Goal: Information Seeking & Learning: Compare options

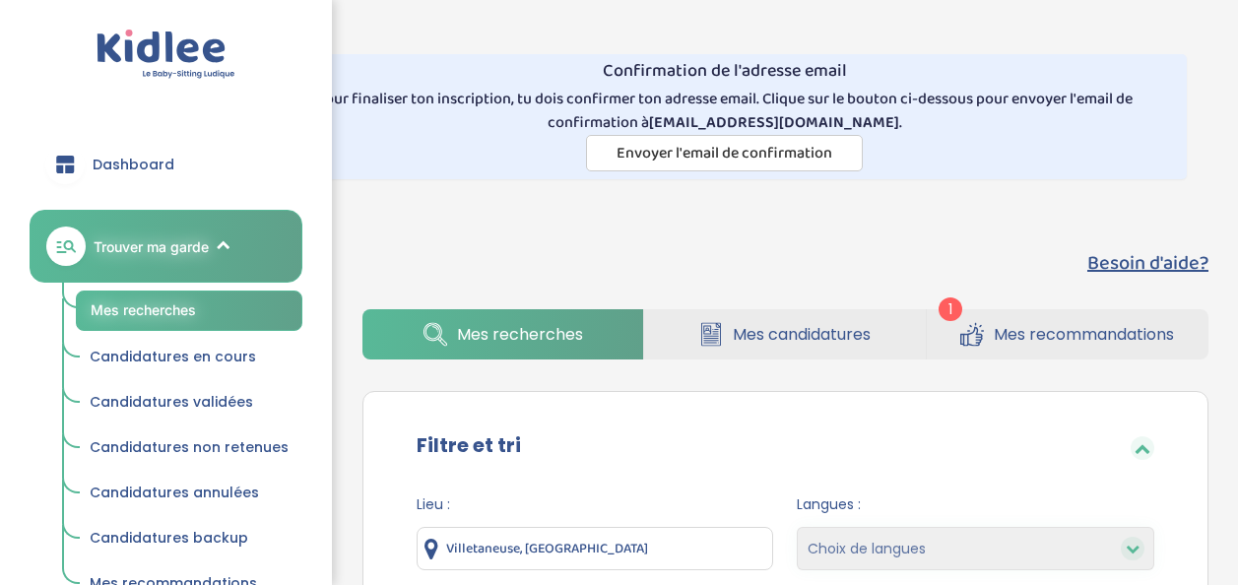
select select "hours_desc"
click at [925, 330] on link "Mes candidatures" at bounding box center [784, 334] width 281 height 50
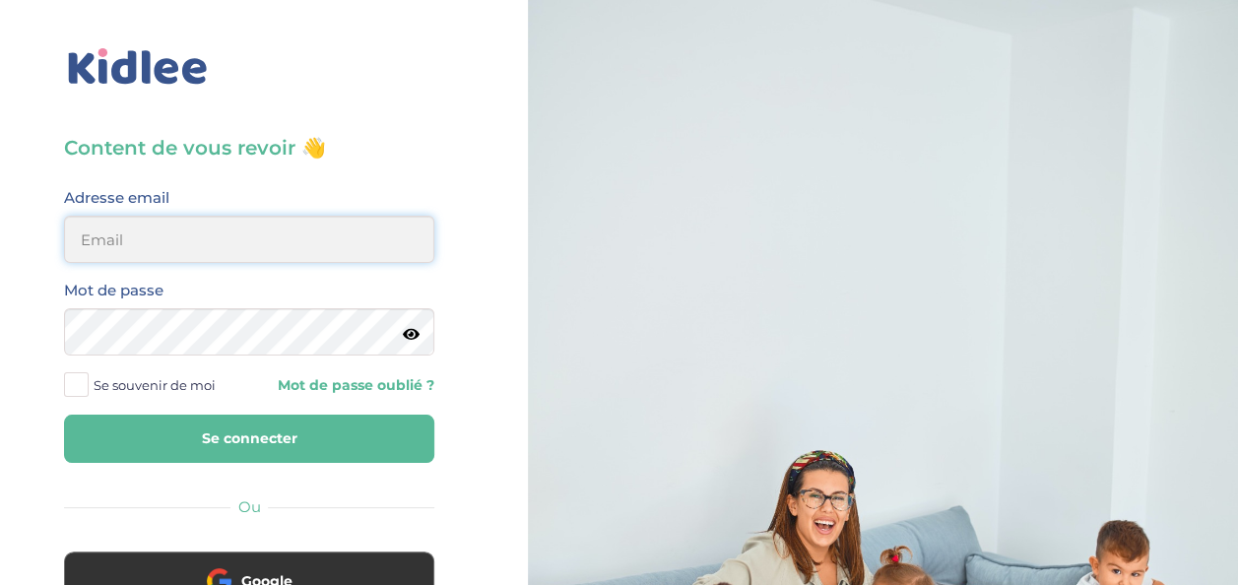
type input "[EMAIL_ADDRESS][DOMAIN_NAME]"
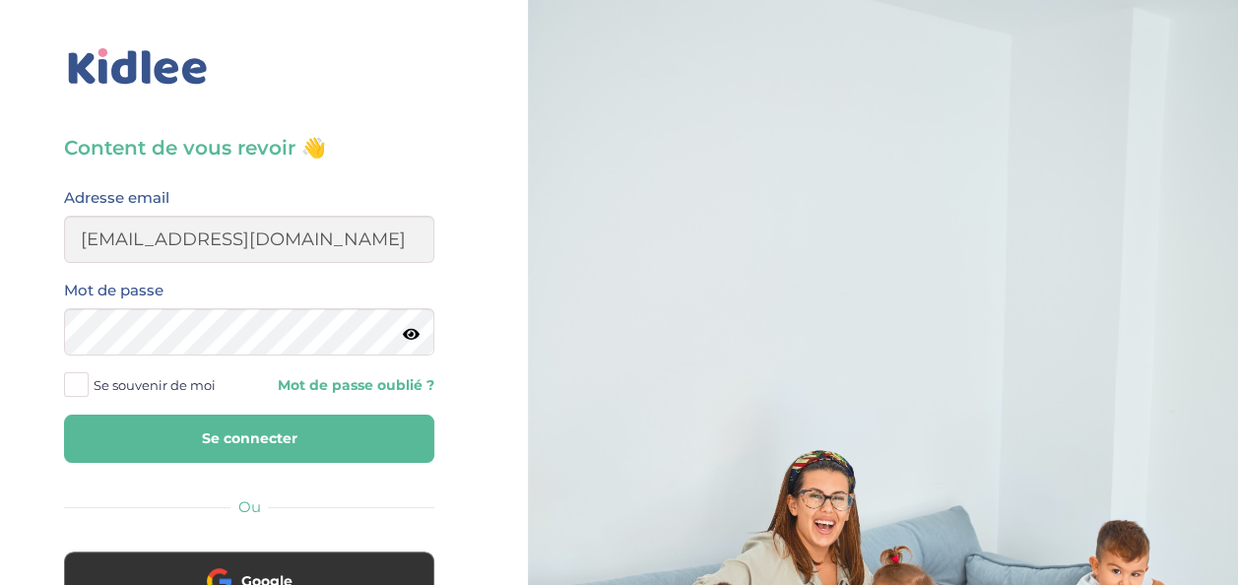
click at [355, 451] on button "Se connecter" at bounding box center [249, 439] width 370 height 48
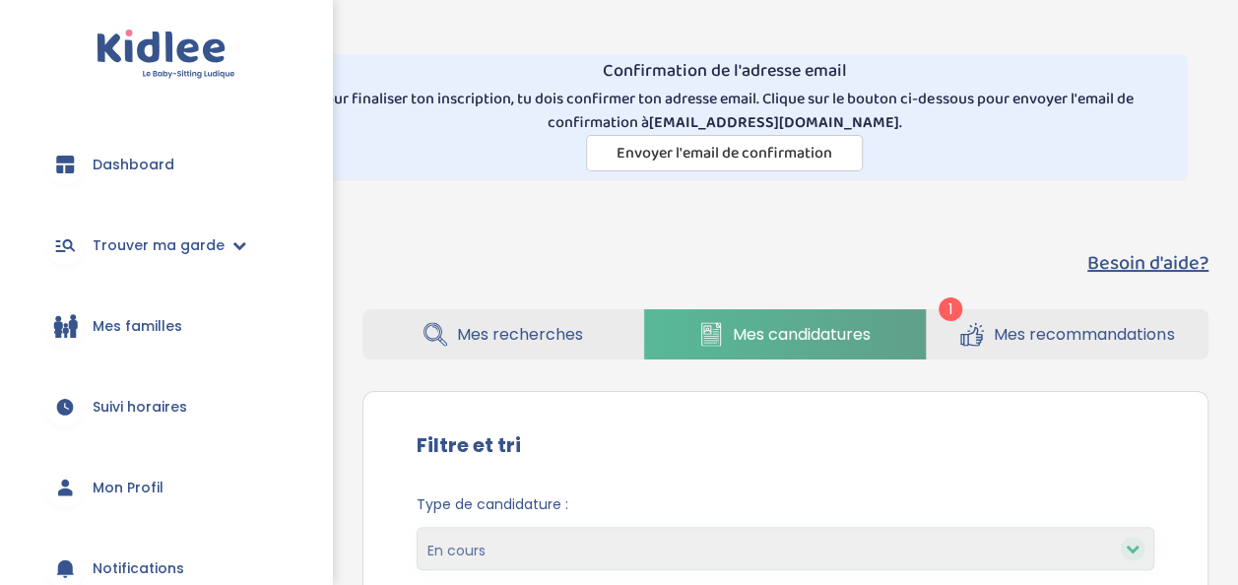
click at [1013, 335] on span "Mes recommandations" at bounding box center [1084, 334] width 180 height 25
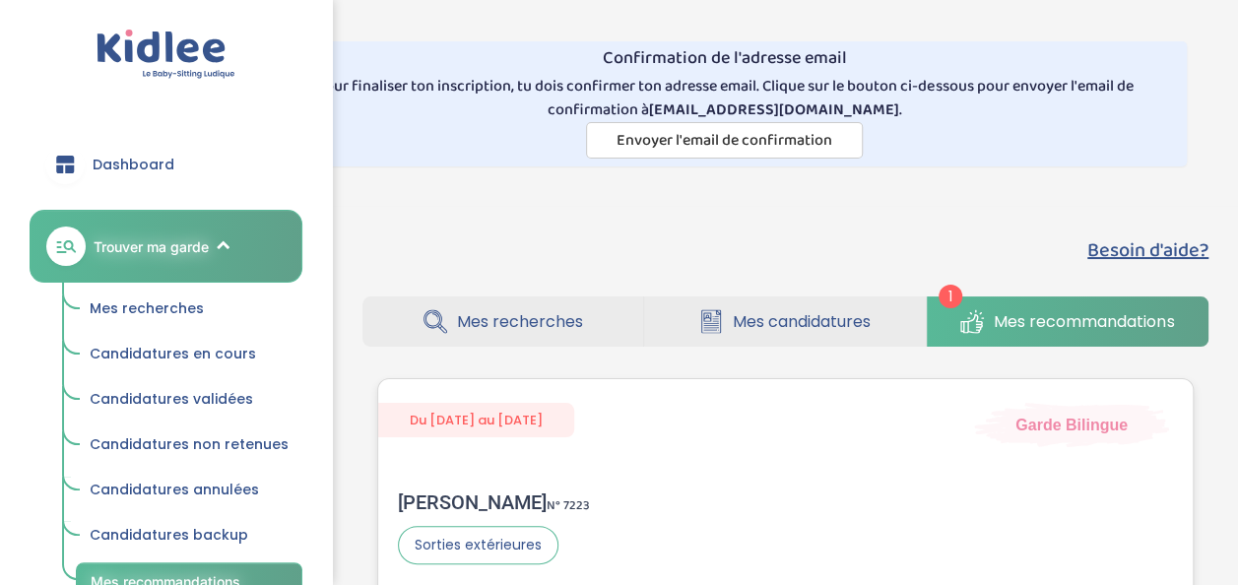
scroll to position [7, 0]
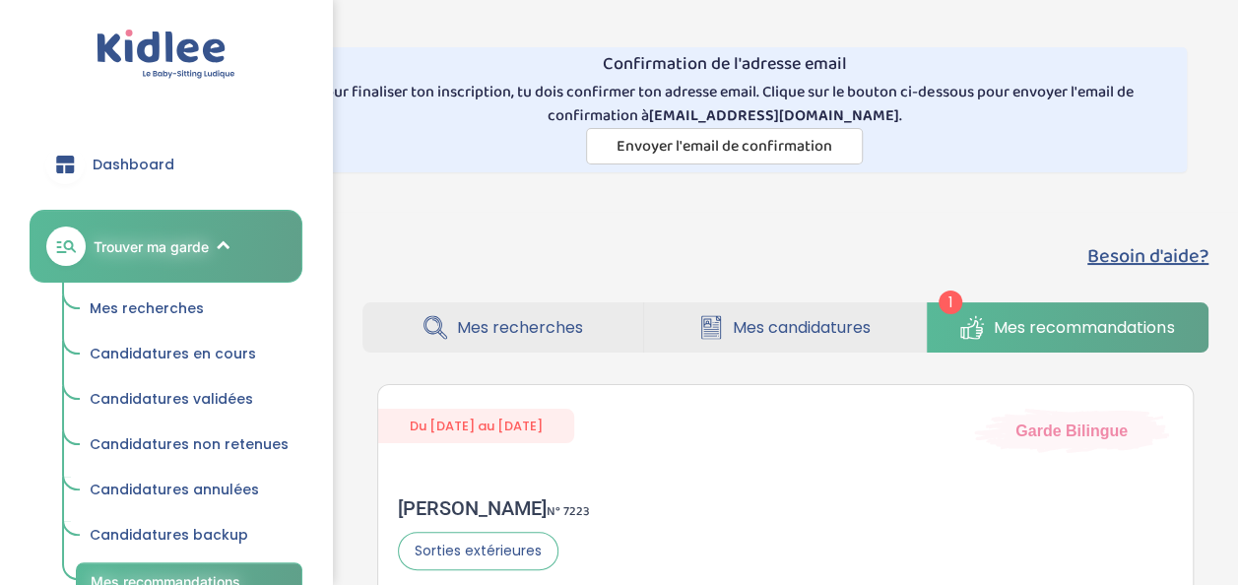
click at [570, 325] on span "Mes recherches" at bounding box center [520, 327] width 126 height 25
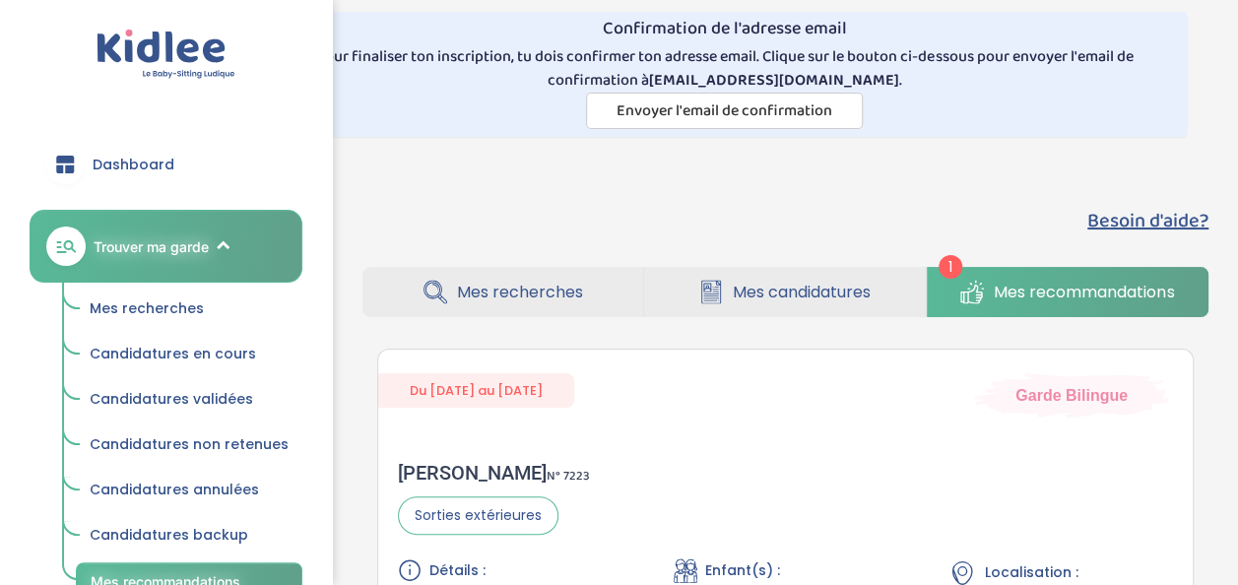
scroll to position [31, 0]
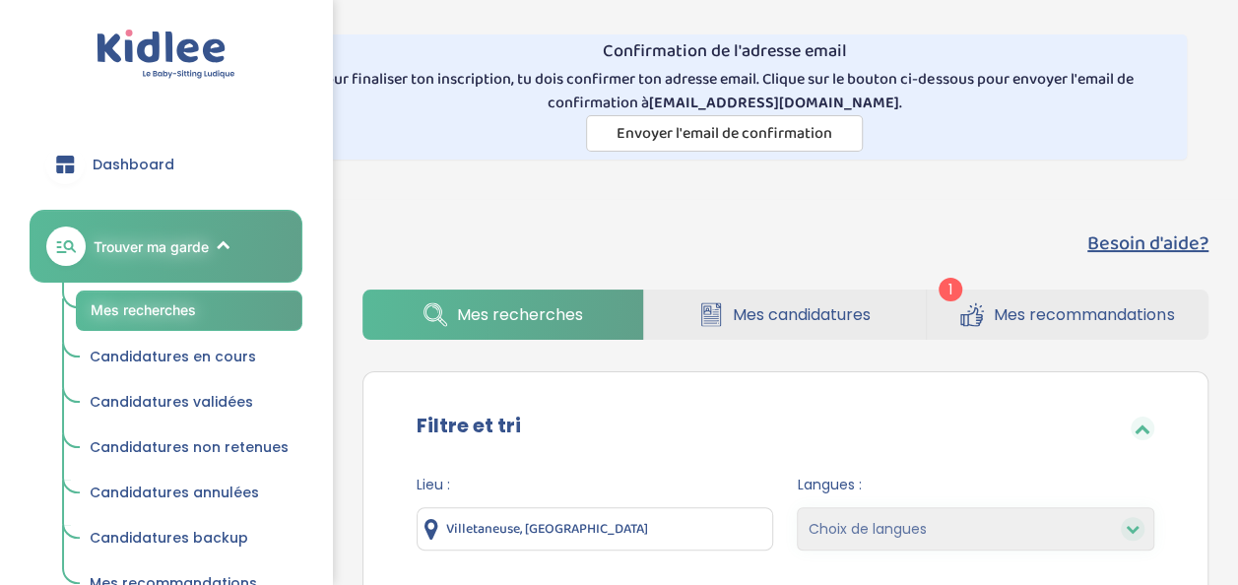
scroll to position [19, 0]
click at [779, 323] on span "Mes candidatures" at bounding box center [802, 315] width 138 height 25
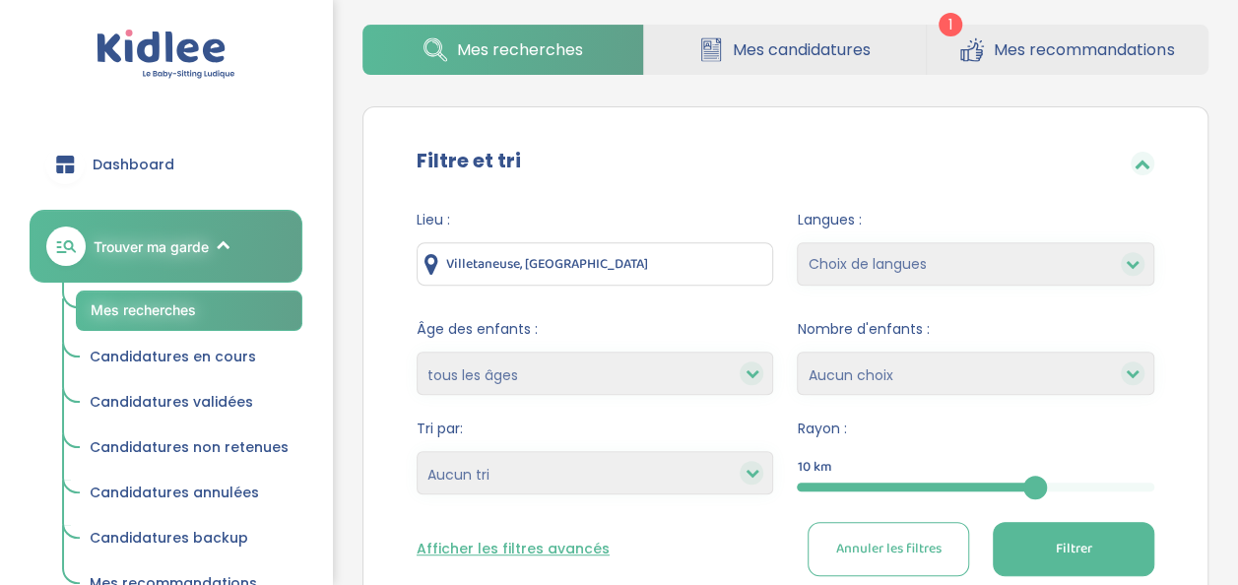
scroll to position [292, 0]
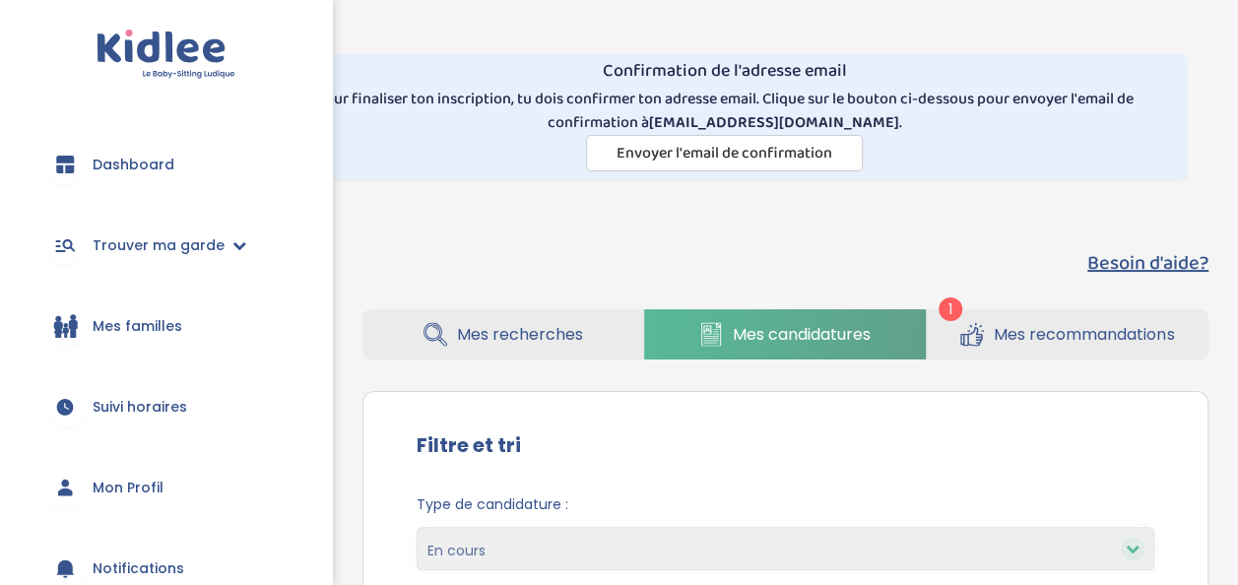
click at [1050, 331] on span "Mes recommandations" at bounding box center [1084, 334] width 180 height 25
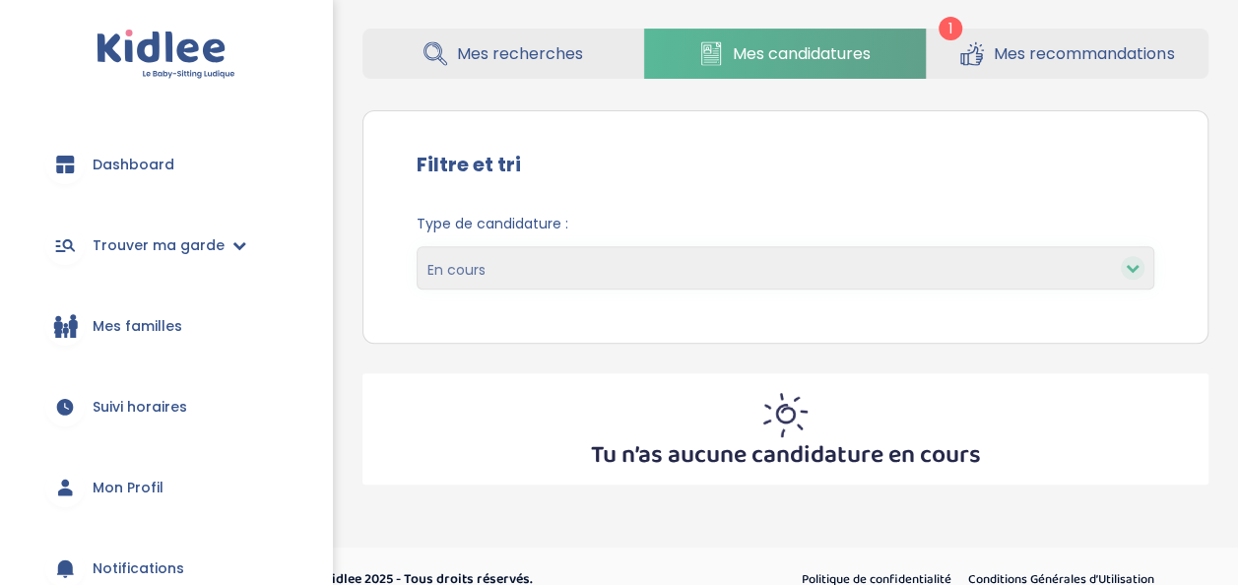
scroll to position [282, 0]
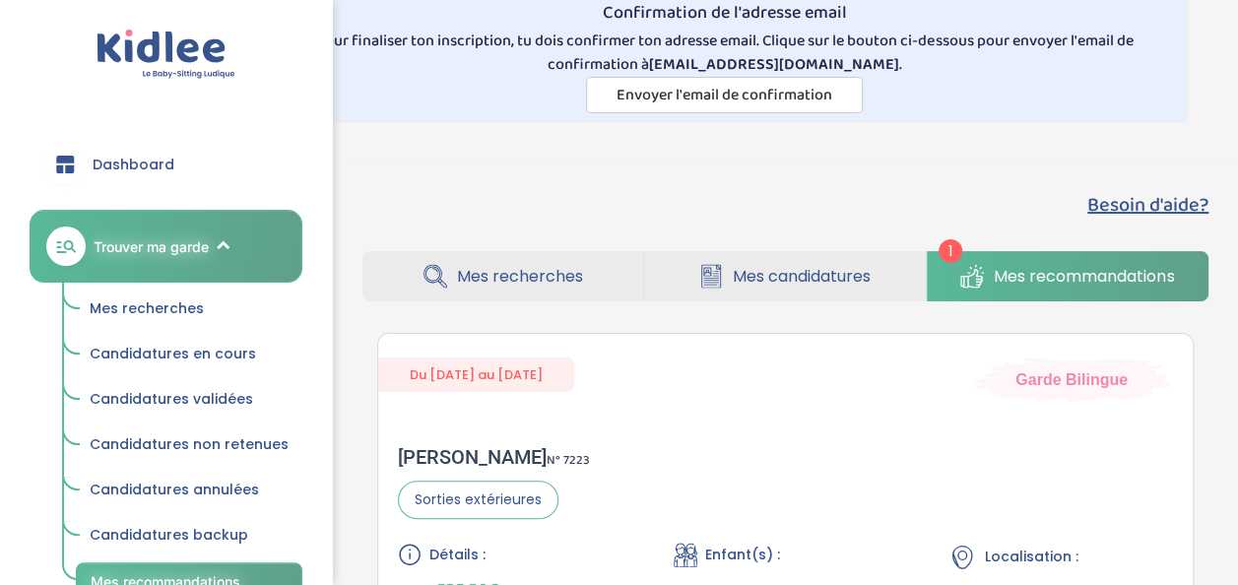
scroll to position [55, 0]
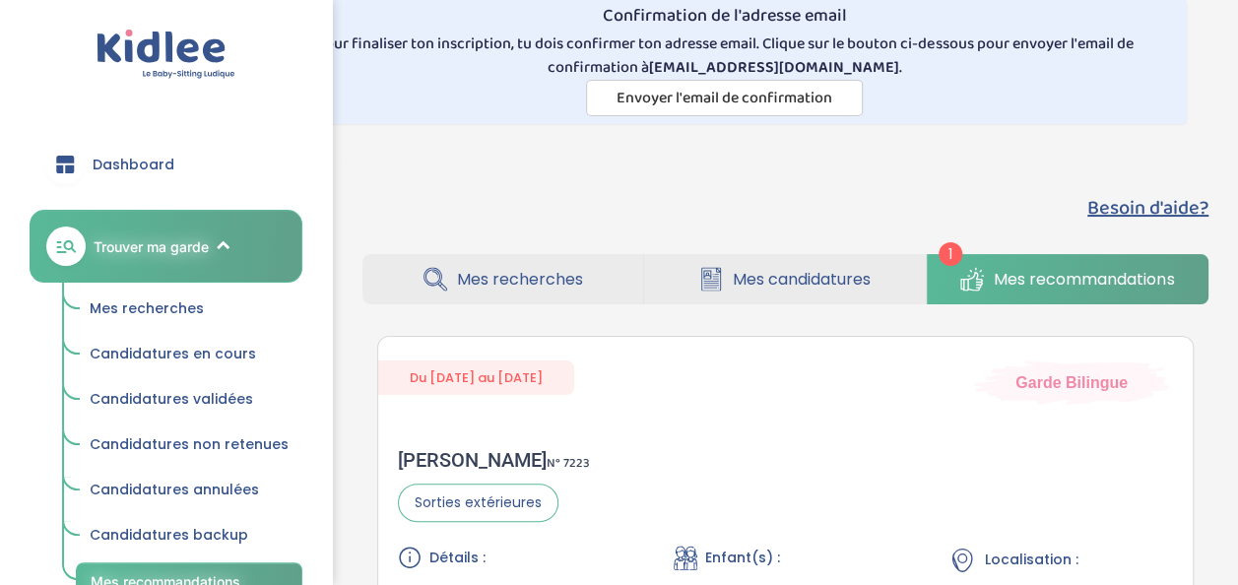
click at [779, 277] on span "Mes candidatures" at bounding box center [802, 279] width 138 height 25
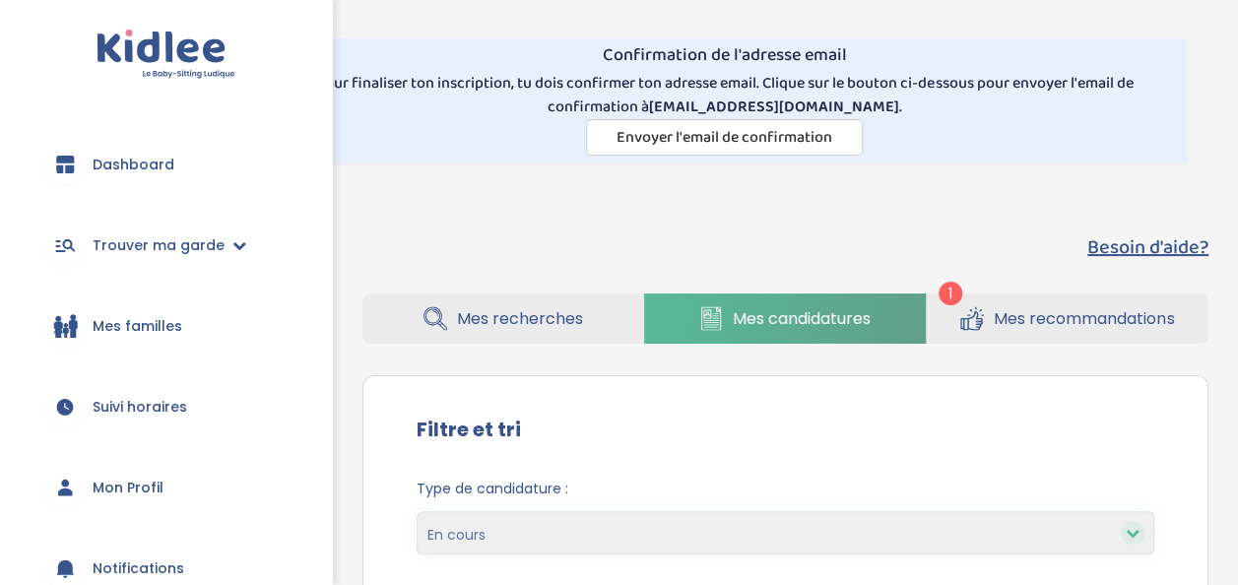
scroll to position [15, 0]
click at [169, 252] on span "Trouver ma garde" at bounding box center [159, 245] width 132 height 21
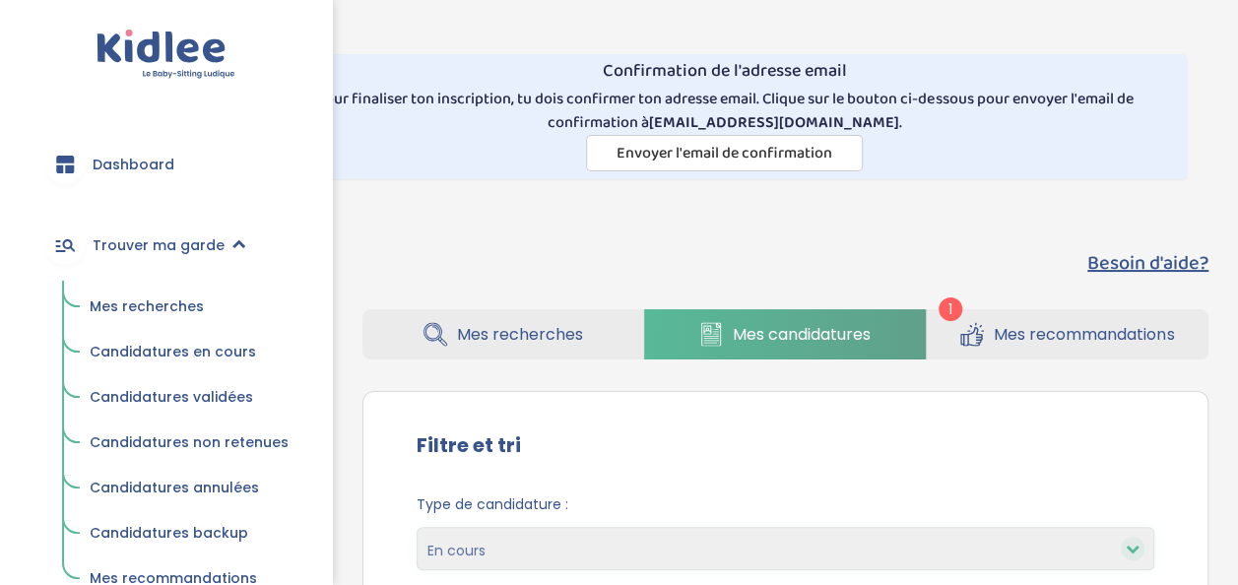
click at [957, 335] on link "Mes recommandations" at bounding box center [1068, 334] width 282 height 50
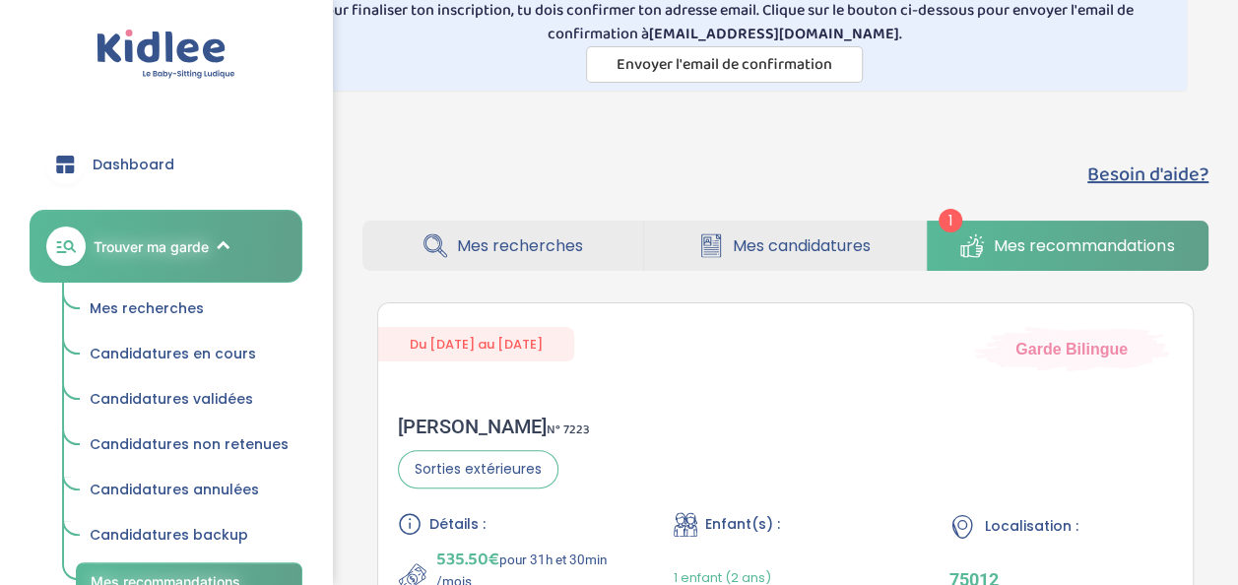
scroll to position [85, 0]
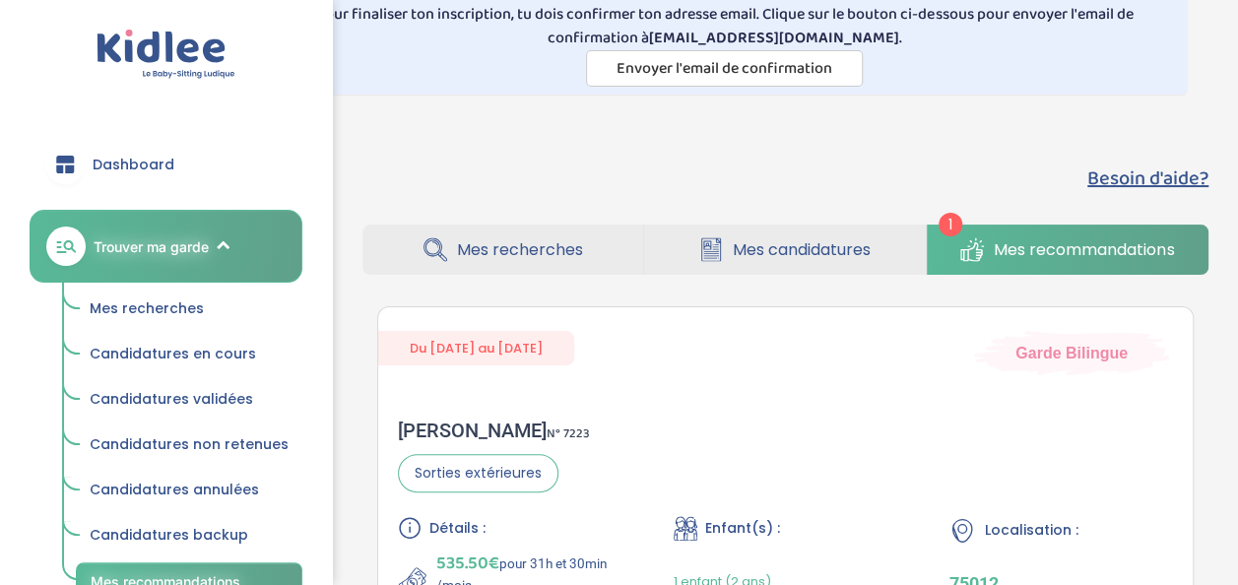
click at [800, 239] on span "Mes candidatures" at bounding box center [802, 249] width 138 height 25
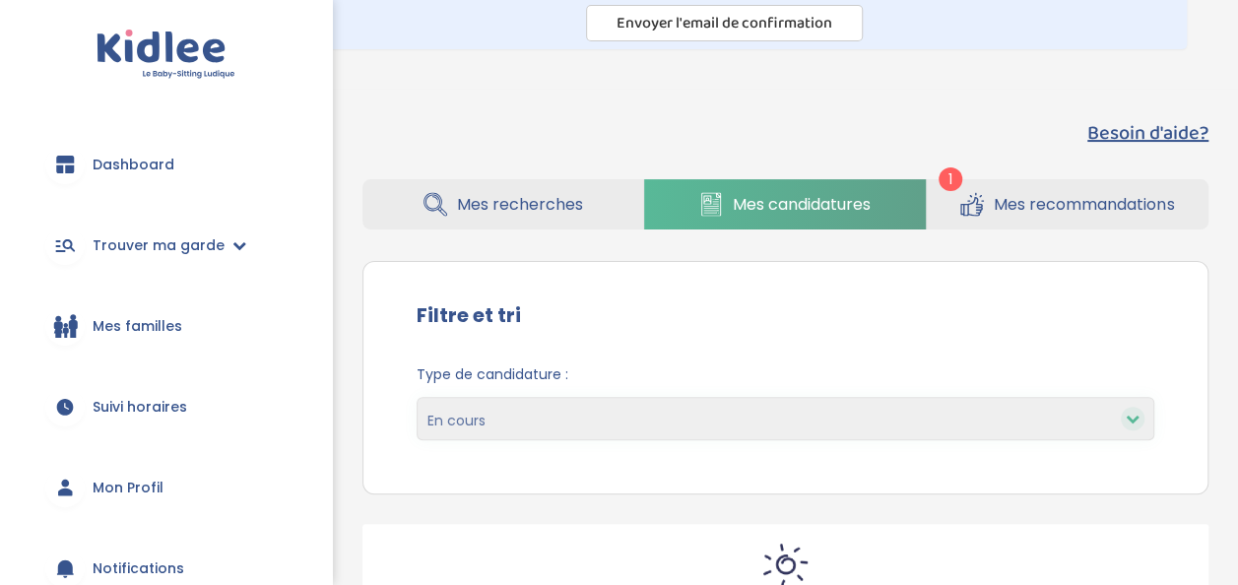
scroll to position [134, 0]
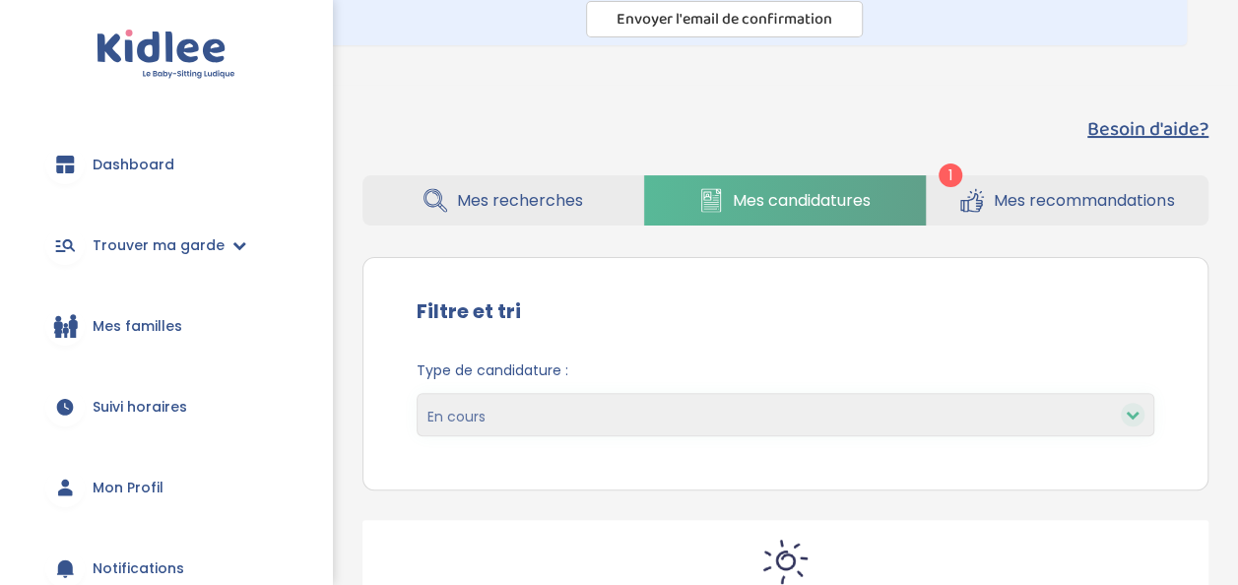
click at [544, 205] on span "Mes recherches" at bounding box center [520, 200] width 126 height 25
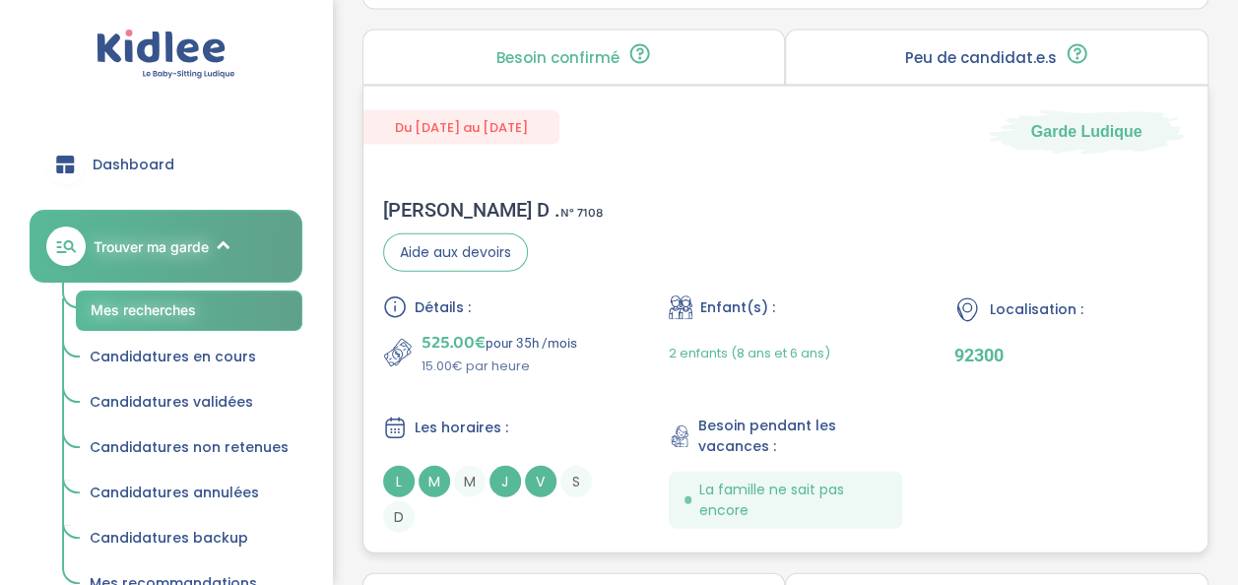
scroll to position [2084, 0]
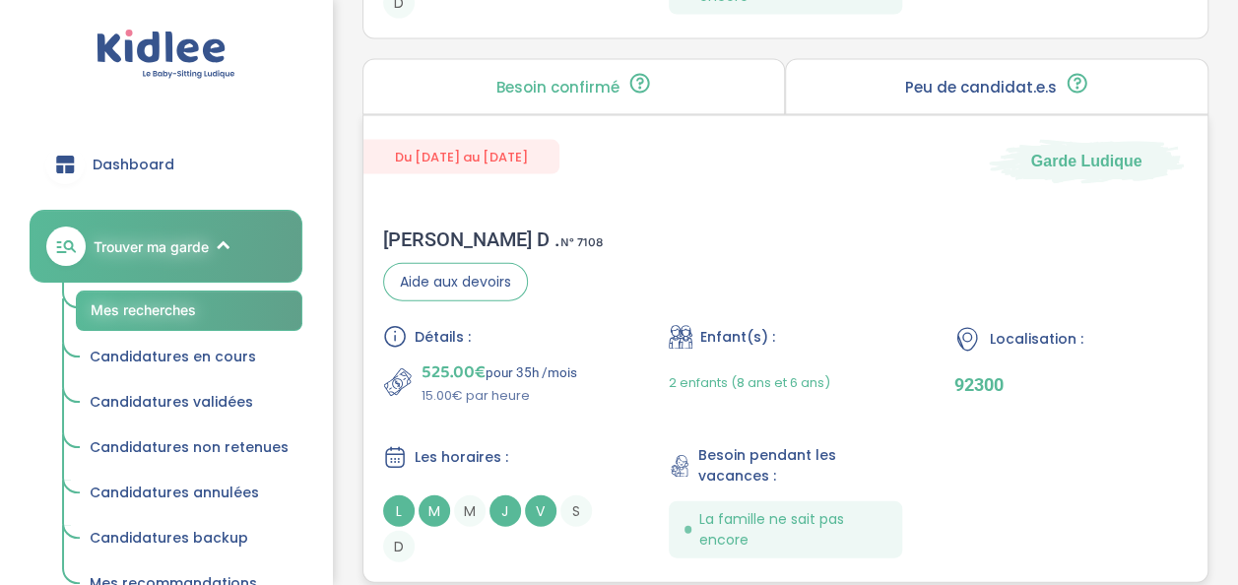
click at [676, 227] on div "Armelle D . N° 7108 Aide aux devoirs Détails : 525.00€ pour 35h /mois 15.00€ pa…" at bounding box center [785, 395] width 844 height 374
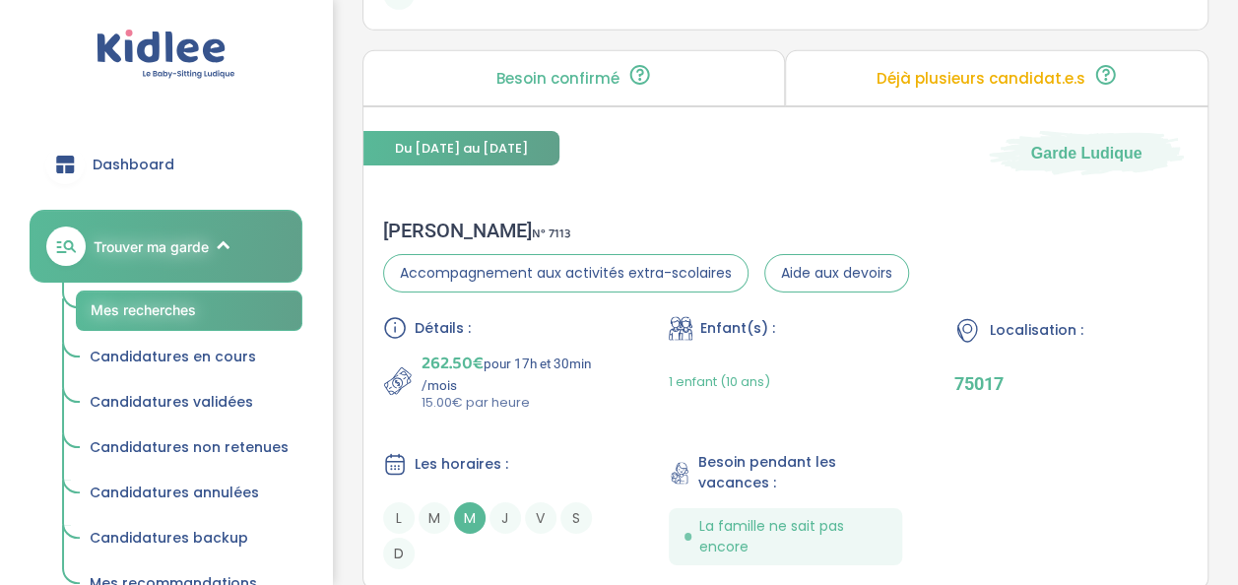
scroll to position [3197, 0]
click at [568, 451] on div "Les horaires :" at bounding box center [500, 463] width 234 height 25
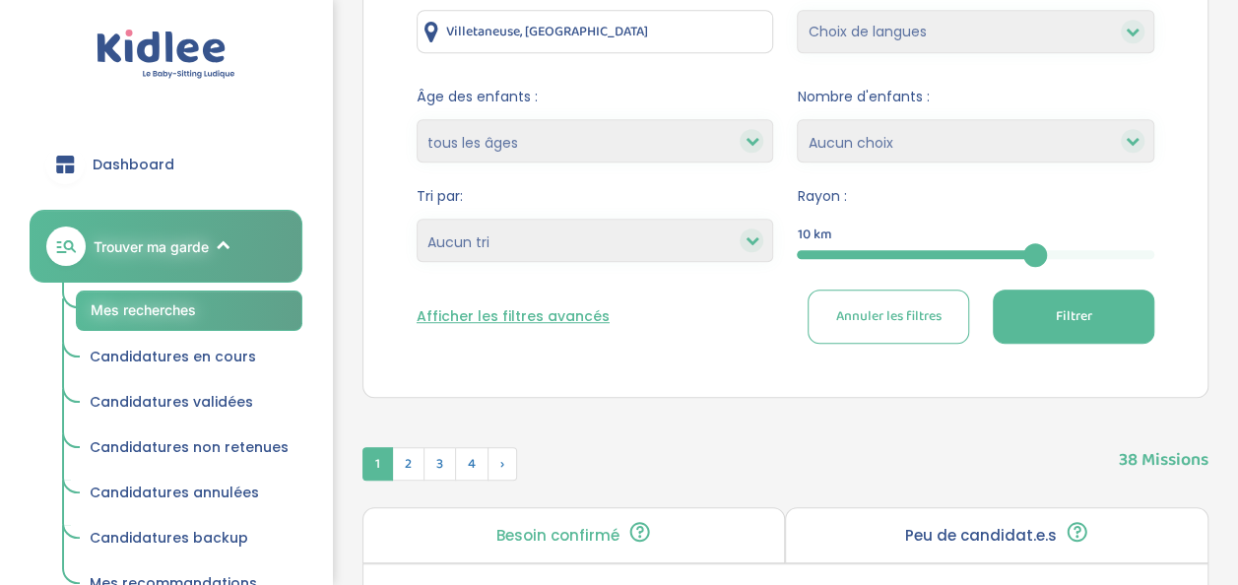
scroll to position [351, 0]
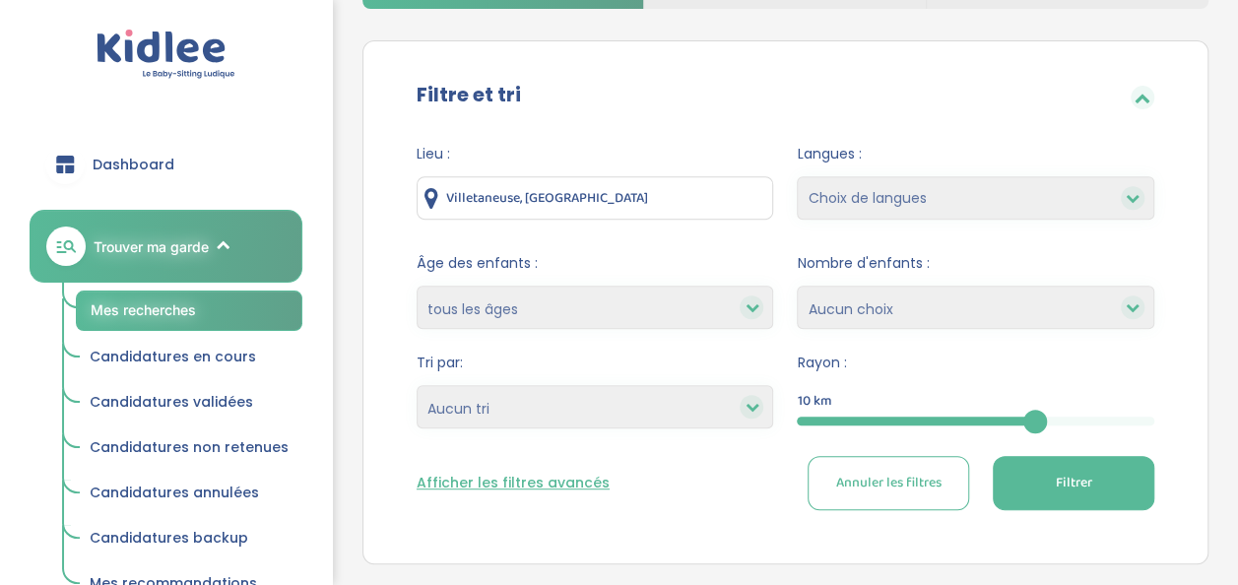
click at [621, 327] on select "moins de 3 ans entre 3 et 6 ans plus de 6 ans tous les âges" at bounding box center [596, 307] width 358 height 43
click at [686, 228] on div "Lieu : Villetaneuse, France" at bounding box center [596, 187] width 358 height 86
click at [650, 408] on select "Heures par semaine (croissant) Heures par semaine (décroissant) Date de démarra…" at bounding box center [596, 406] width 358 height 43
select select "hours_desc"
click at [417, 385] on select "Heures par semaine (croissant) Heures par semaine (décroissant) Date de démarra…" at bounding box center [596, 406] width 358 height 43
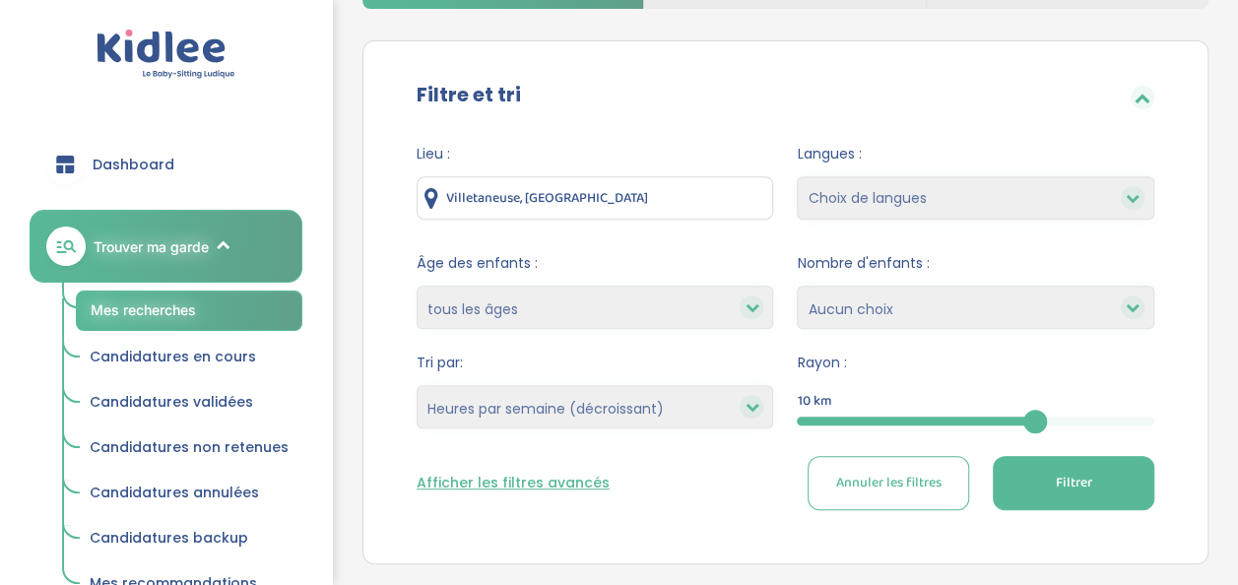
click at [1054, 473] on button "Filtrer" at bounding box center [1074, 483] width 162 height 54
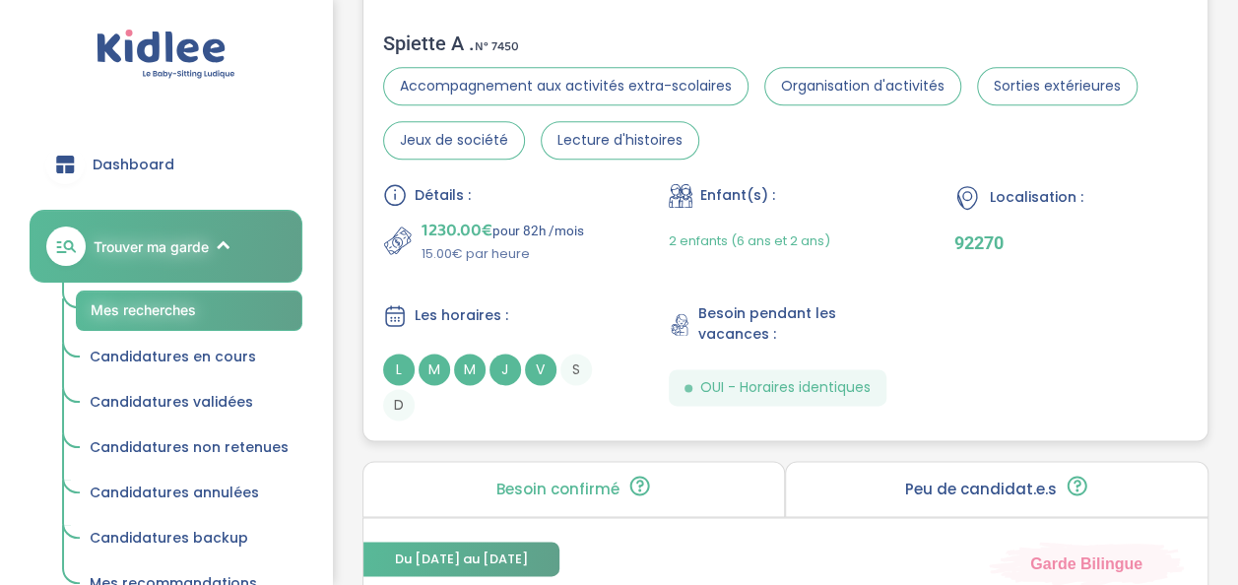
scroll to position [1162, 0]
click at [591, 296] on div "Détails : 1230.00€ pour 82h /mois 15.00€ par heure Enfant(s) : 2 enfants (6 ans…" at bounding box center [785, 300] width 805 height 237
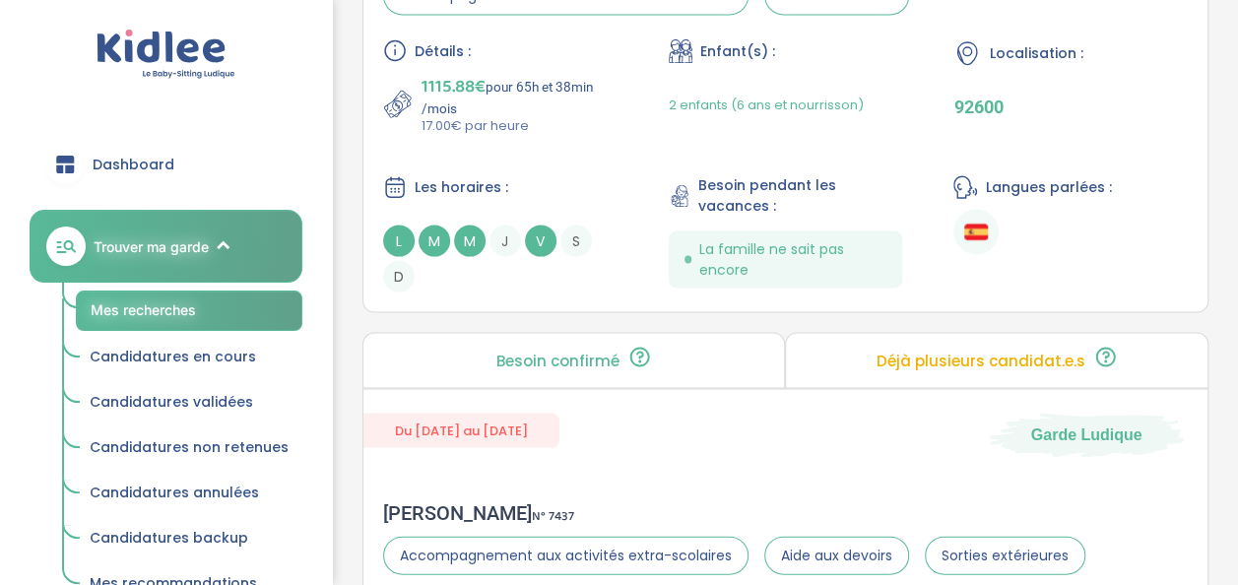
scroll to position [1810, 0]
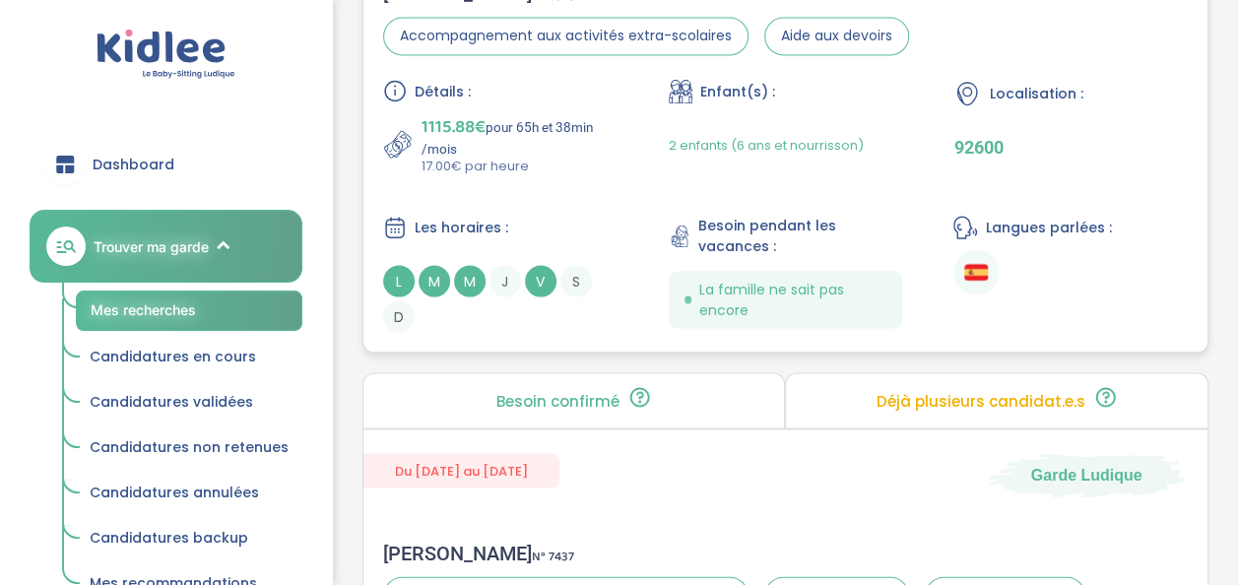
click at [567, 177] on div "Détails : 1115.88€ pour 65h et 38min /mois 17.00€ par heure Enfant(s) : 2 enfan…" at bounding box center [785, 205] width 805 height 253
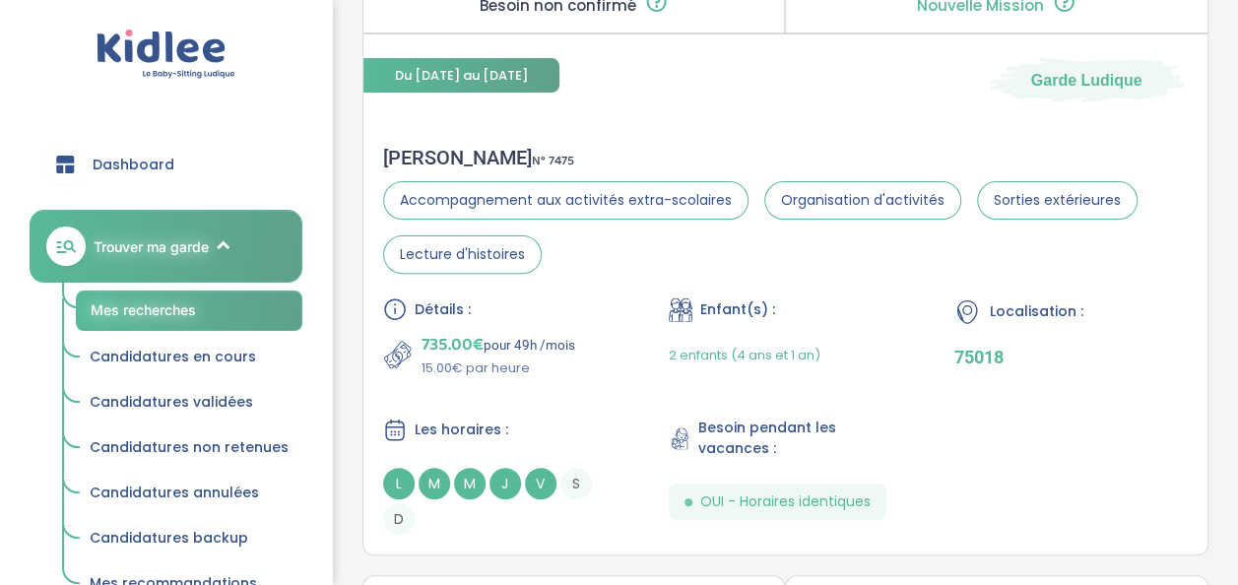
scroll to position [3929, 0]
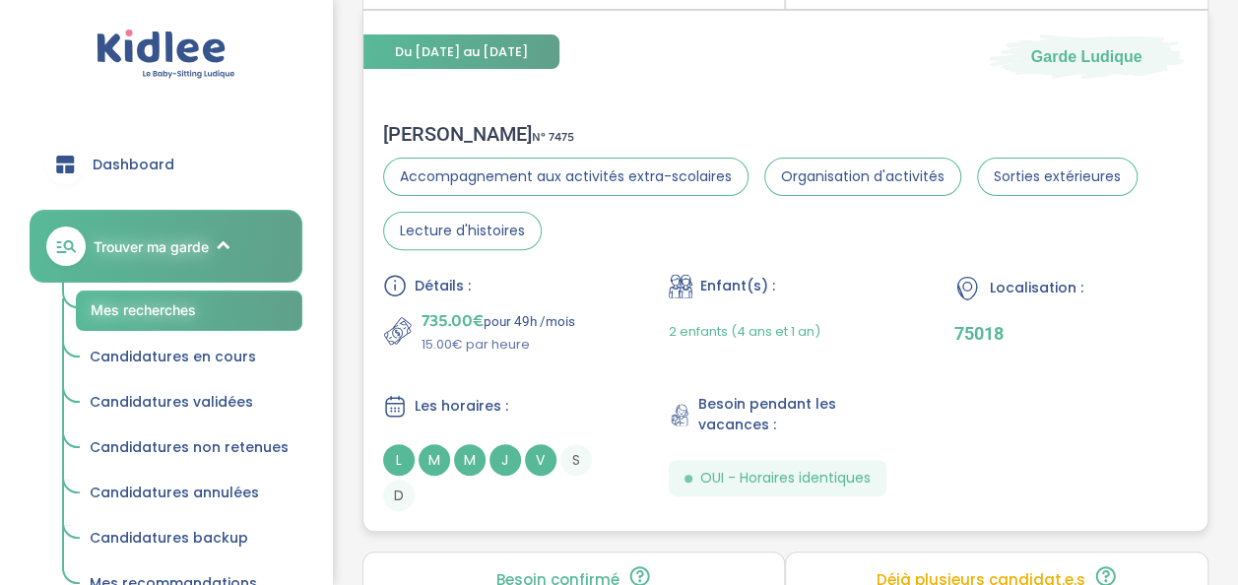
click at [566, 319] on p "735.00€ pour 49h /mois" at bounding box center [499, 321] width 154 height 28
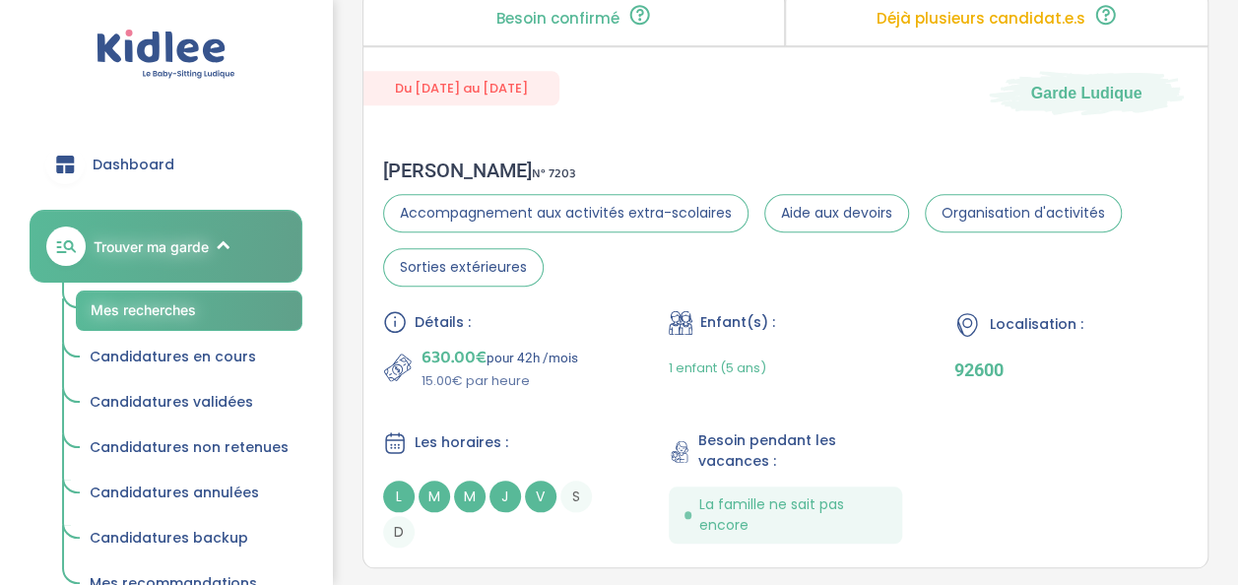
scroll to position [4469, 0]
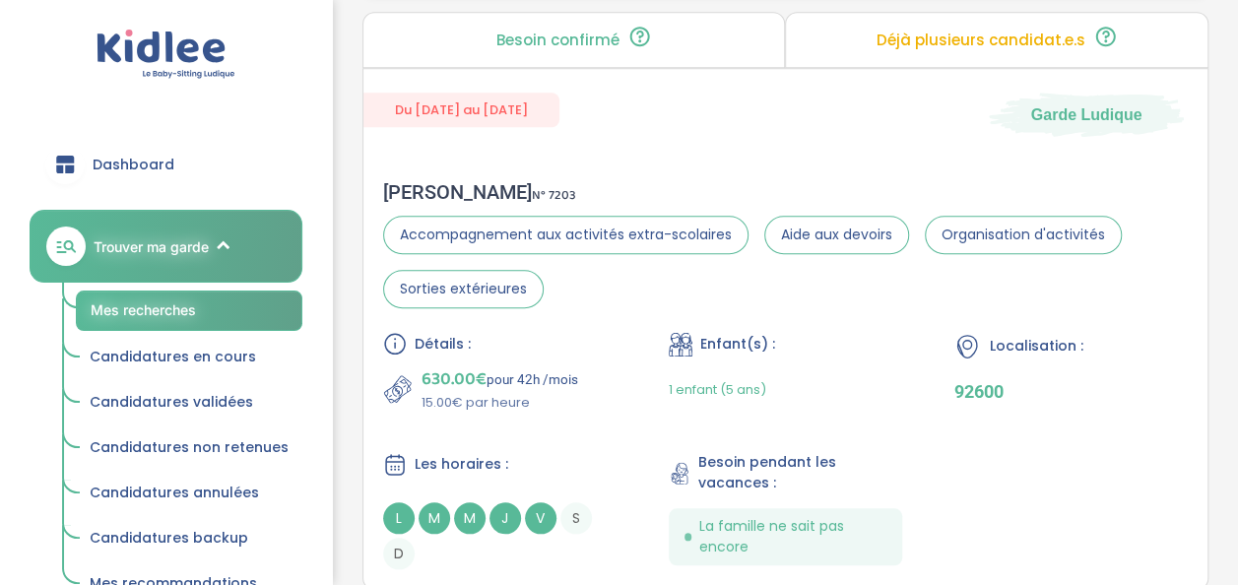
click at [576, 409] on div "Détails : 630.00€ pour 42h /mois 15.00€ par heure Enfant(s) : 1 enfant (5 ans) …" at bounding box center [785, 450] width 805 height 237
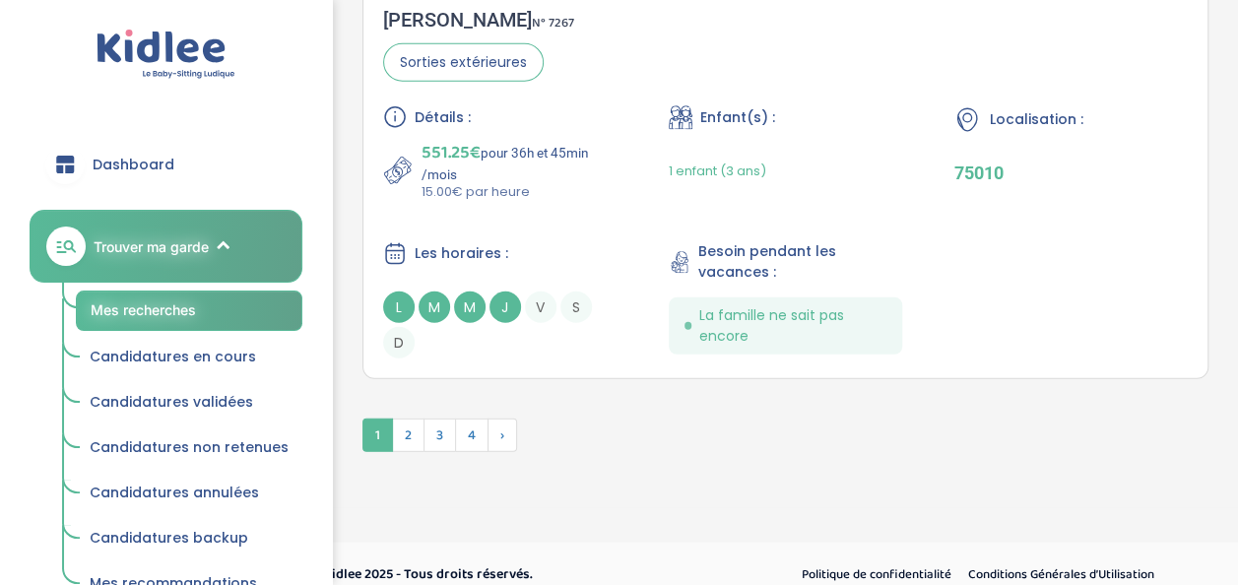
scroll to position [6346, 0]
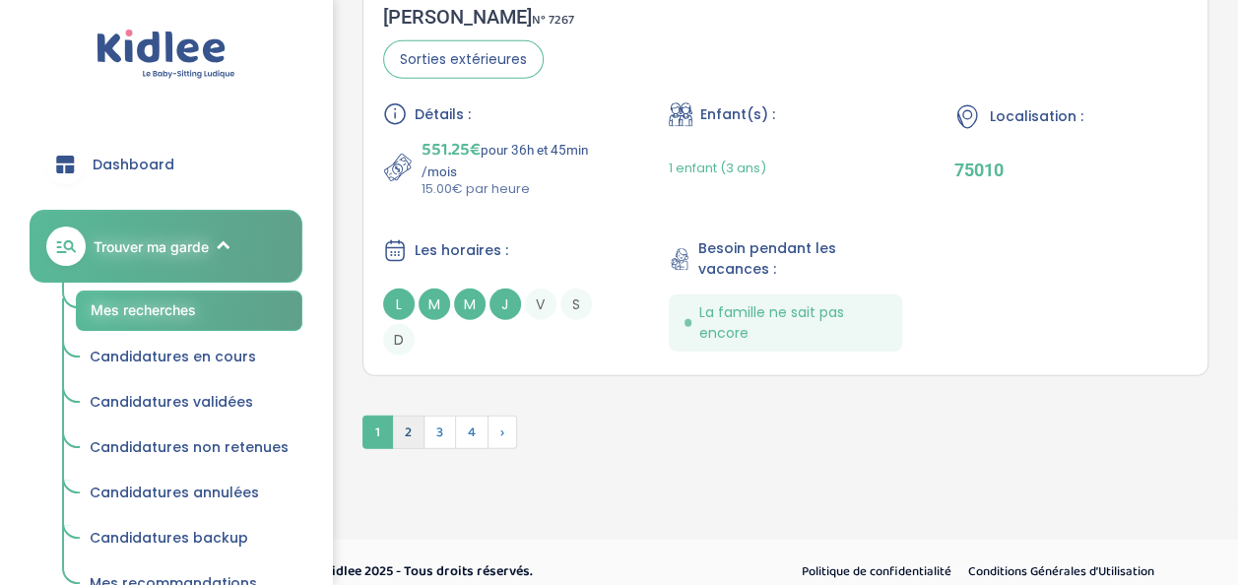
click at [416, 416] on span "2" at bounding box center [408, 432] width 33 height 33
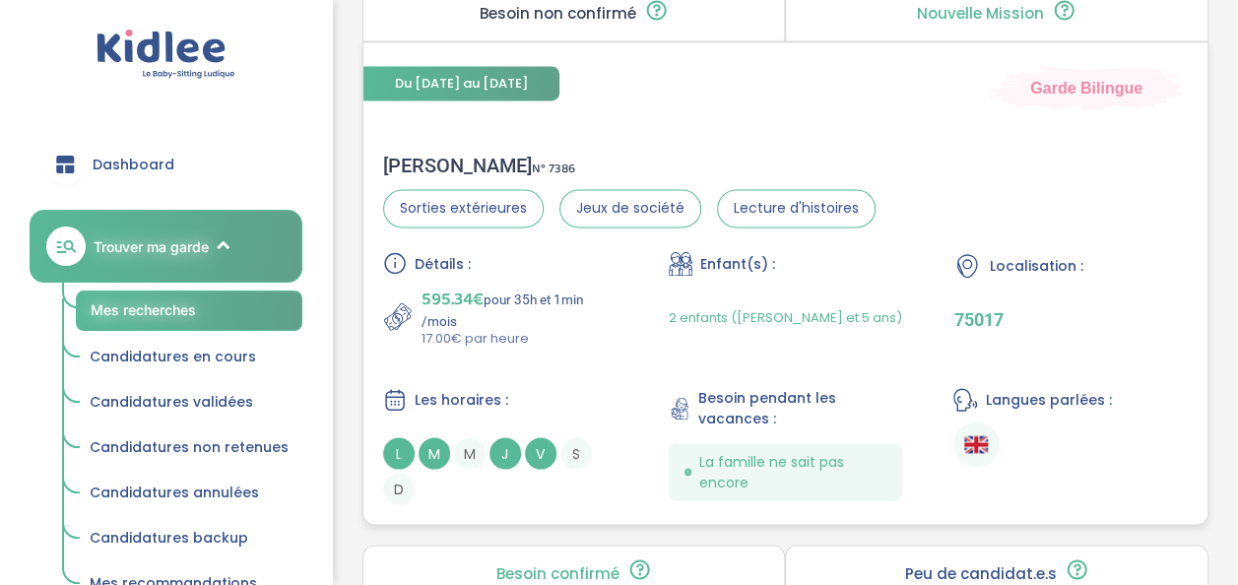
scroll to position [1633, 0]
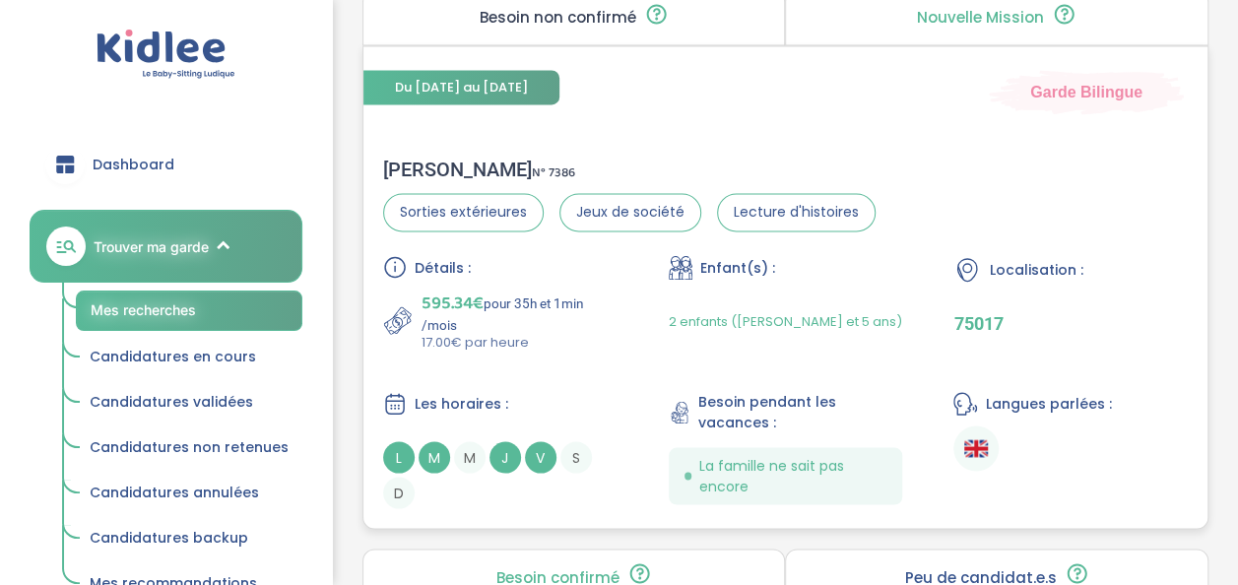
click at [547, 352] on div "Détails : 595.34€ pour 35h et 1min /mois 17.00€ par heure Enfant(s) : 2 enfants…" at bounding box center [785, 381] width 805 height 253
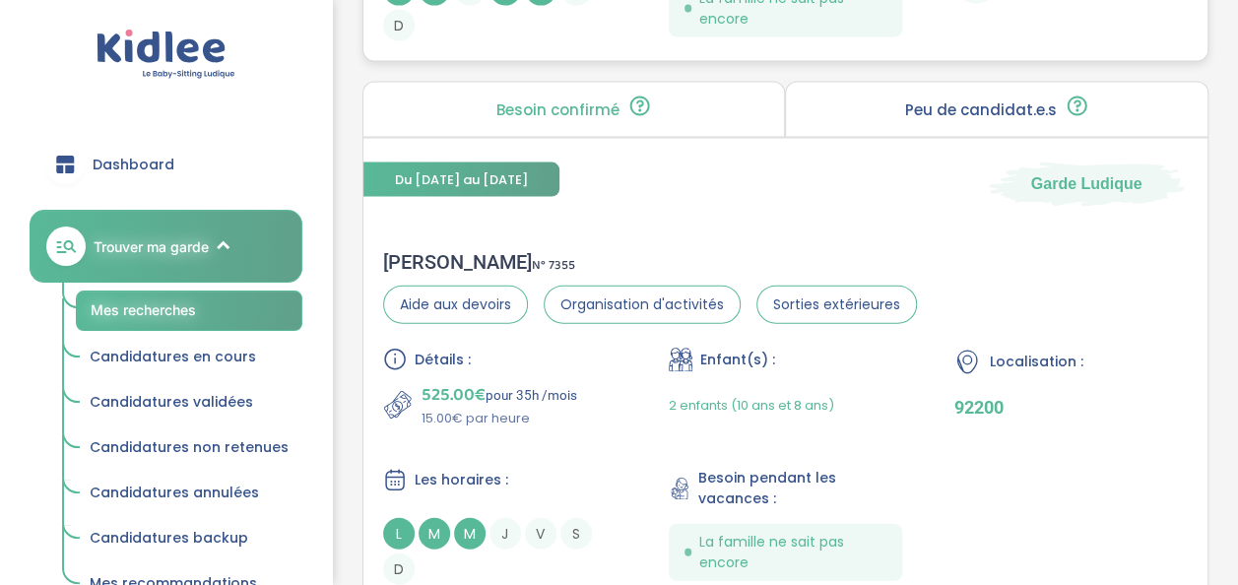
scroll to position [2335, 0]
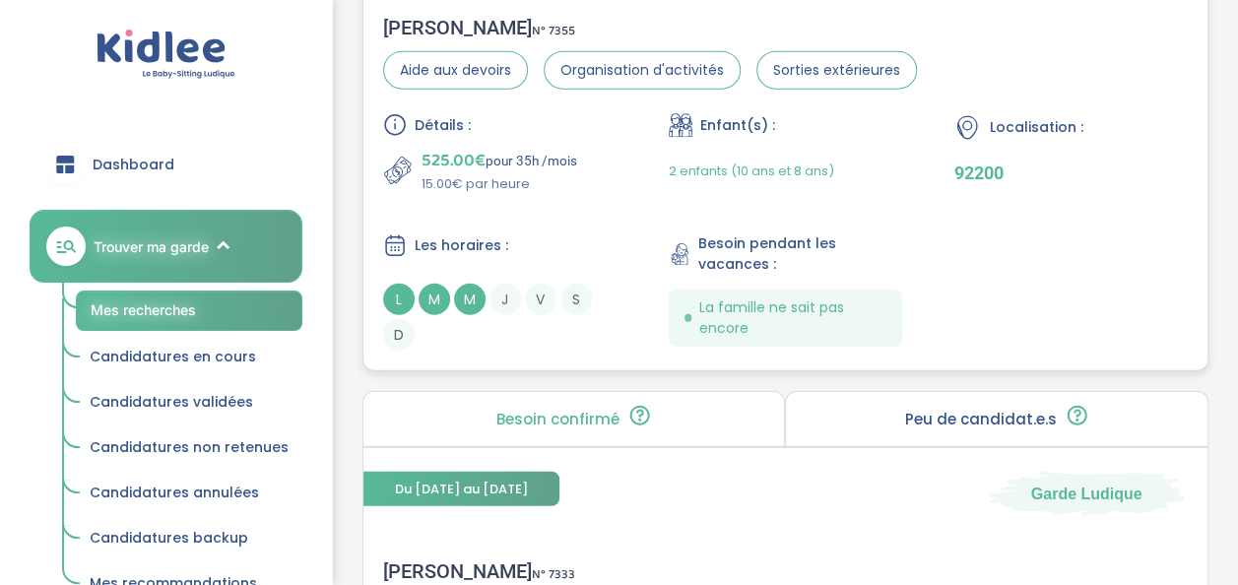
click at [547, 203] on div "Détails : 525.00€ pour 35h /mois 15.00€ par heure Enfant(s) : 2 enfants (10 ans…" at bounding box center [785, 231] width 805 height 237
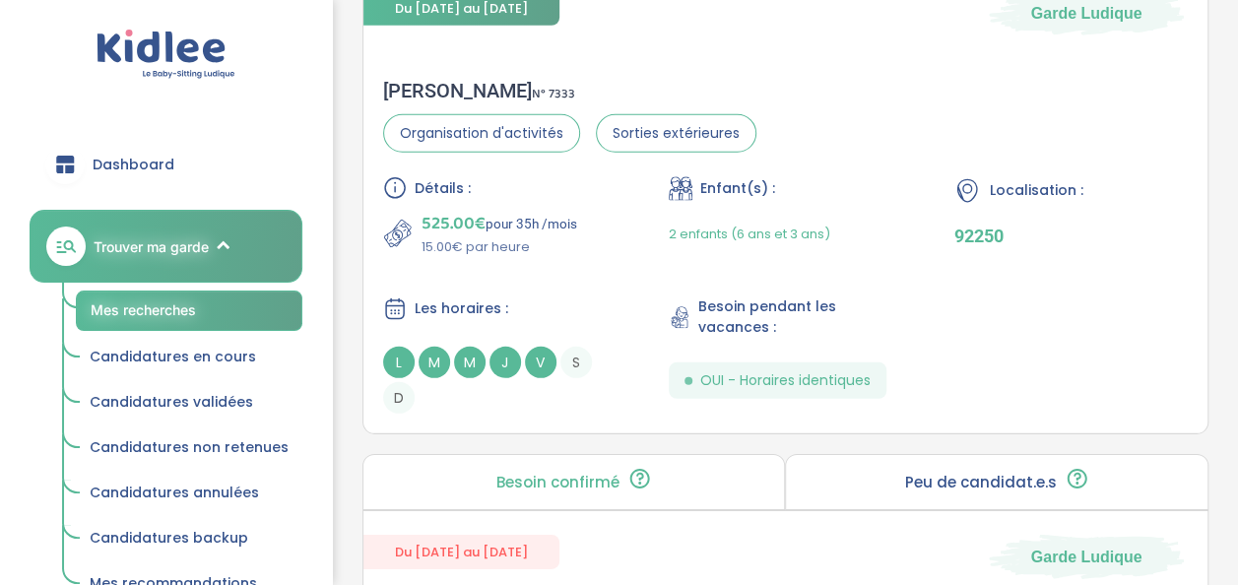
scroll to position [2817, 0]
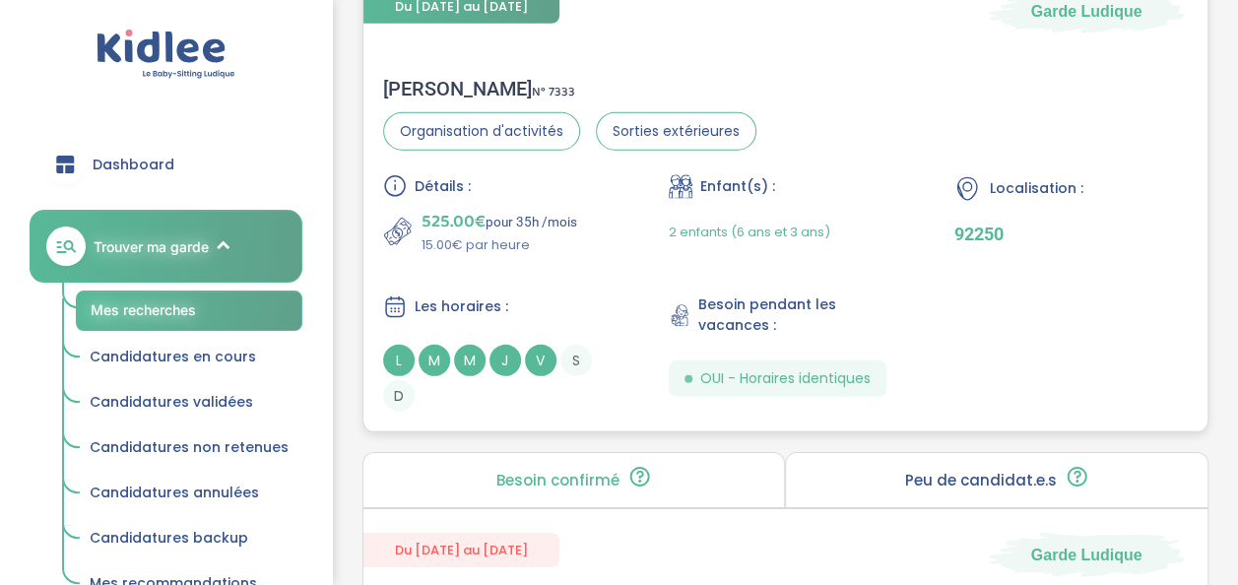
click at [572, 222] on p "525.00€ pour 35h /mois" at bounding box center [500, 222] width 156 height 28
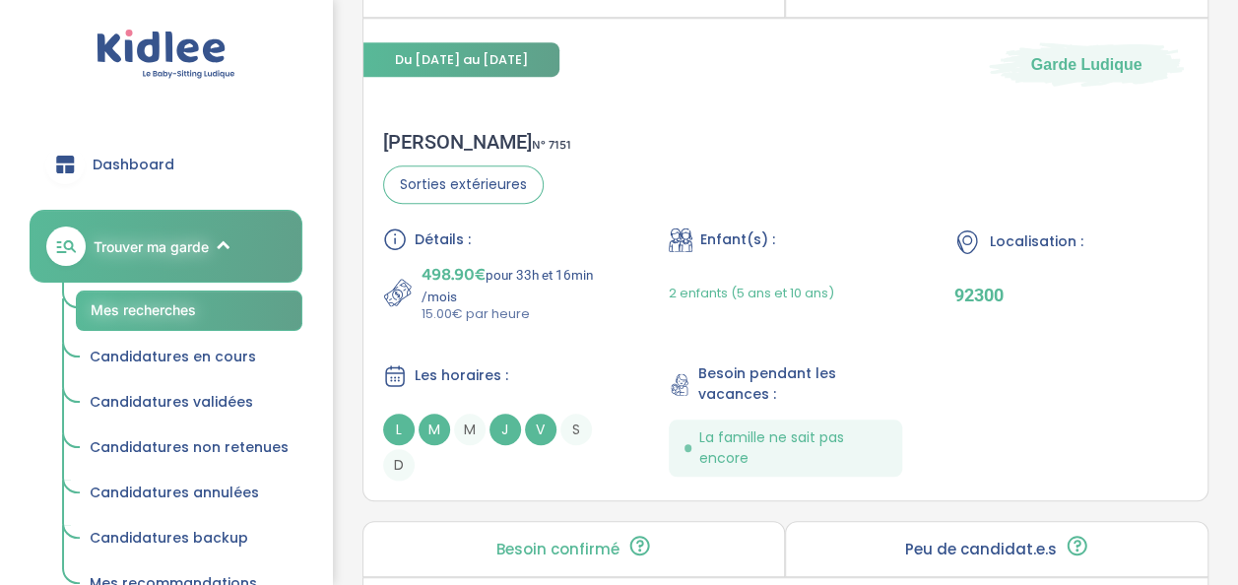
scroll to position [4374, 0]
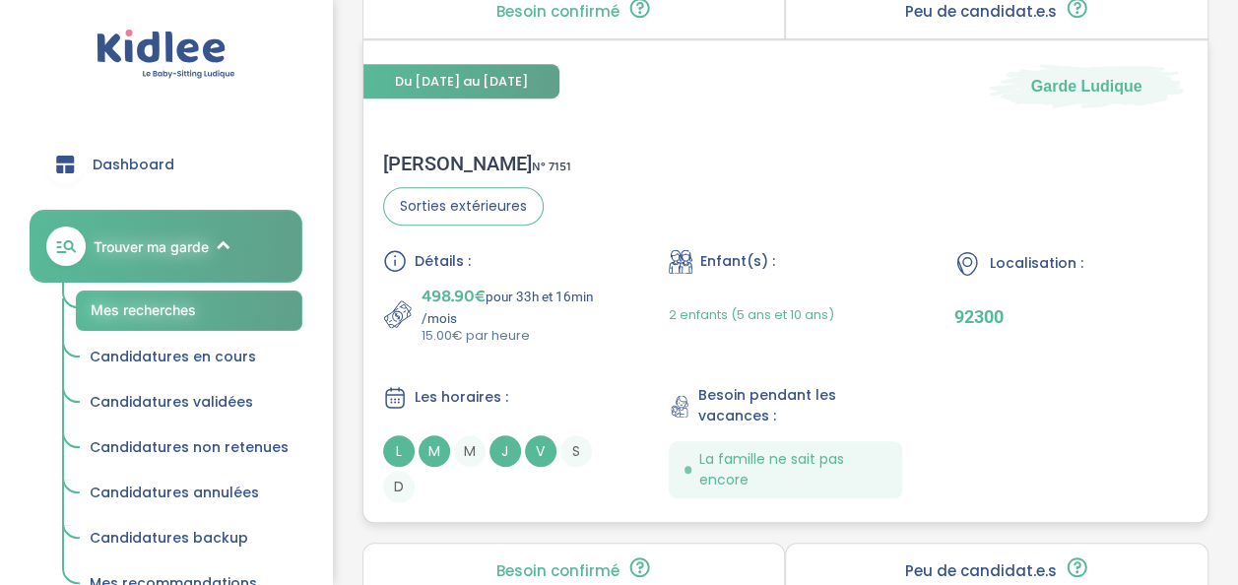
click at [519, 363] on div "Détails : 498.90€ pour 33h et 16min /mois 15.00€ par heure Enfant(s) : 2 enfant…" at bounding box center [785, 375] width 805 height 253
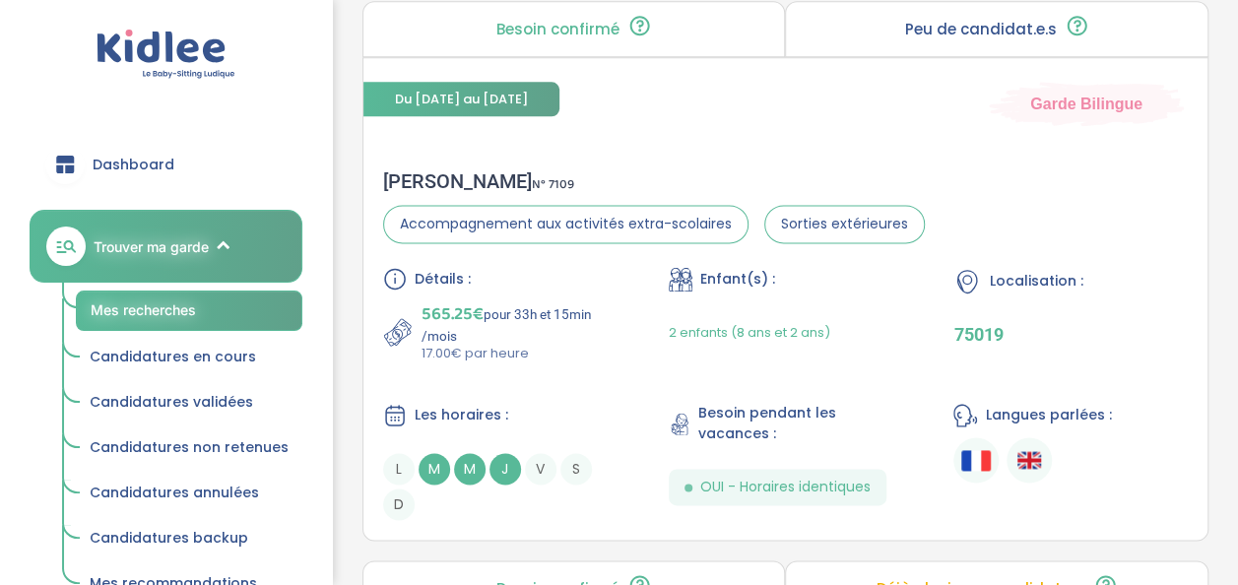
scroll to position [4872, 0]
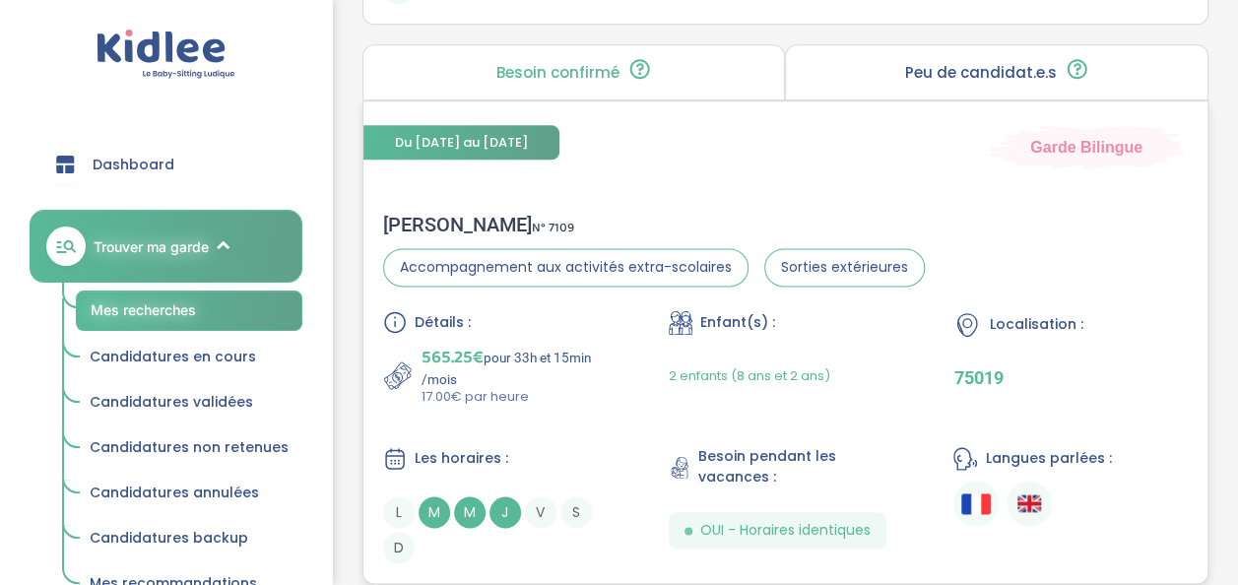
click at [524, 312] on div "Détails :" at bounding box center [500, 322] width 234 height 24
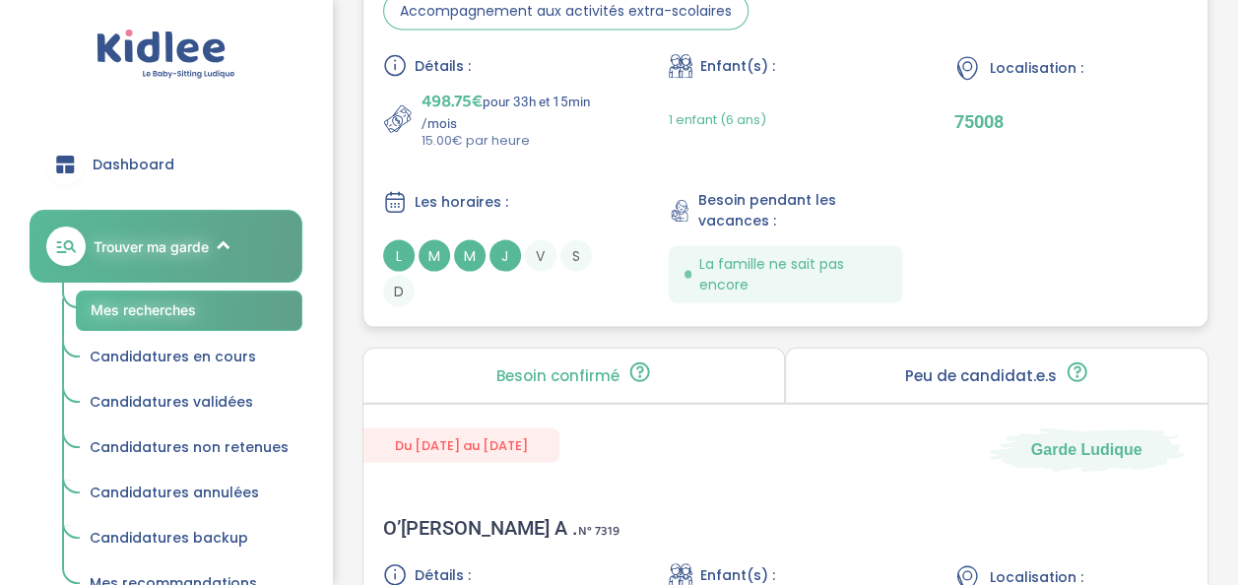
scroll to position [5556, 0]
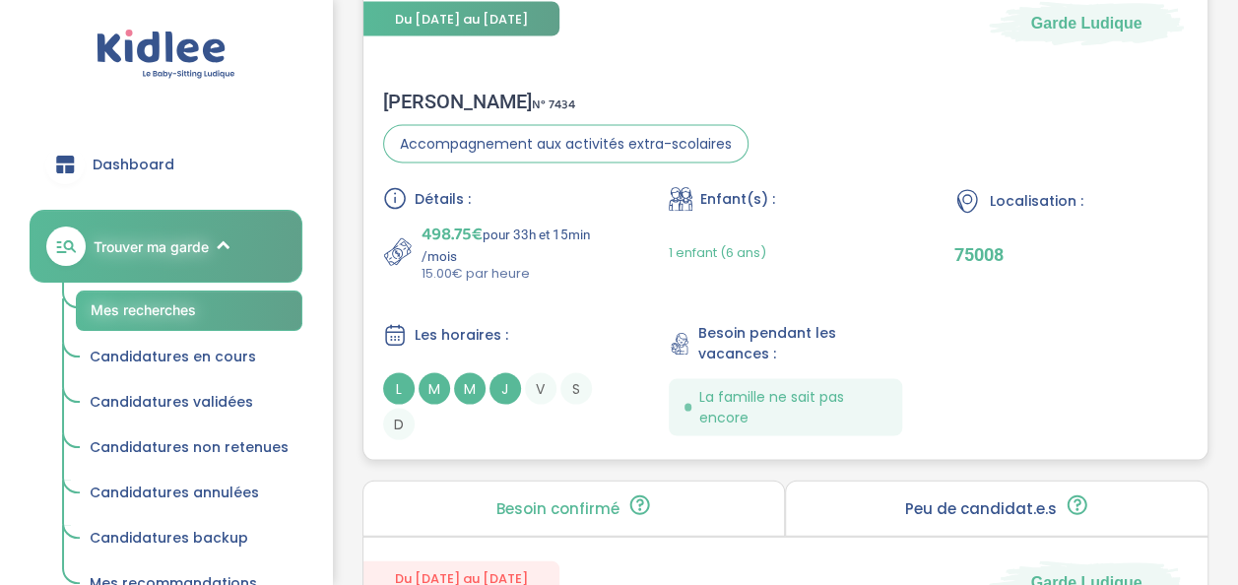
click at [530, 186] on div "Détails :" at bounding box center [500, 198] width 234 height 24
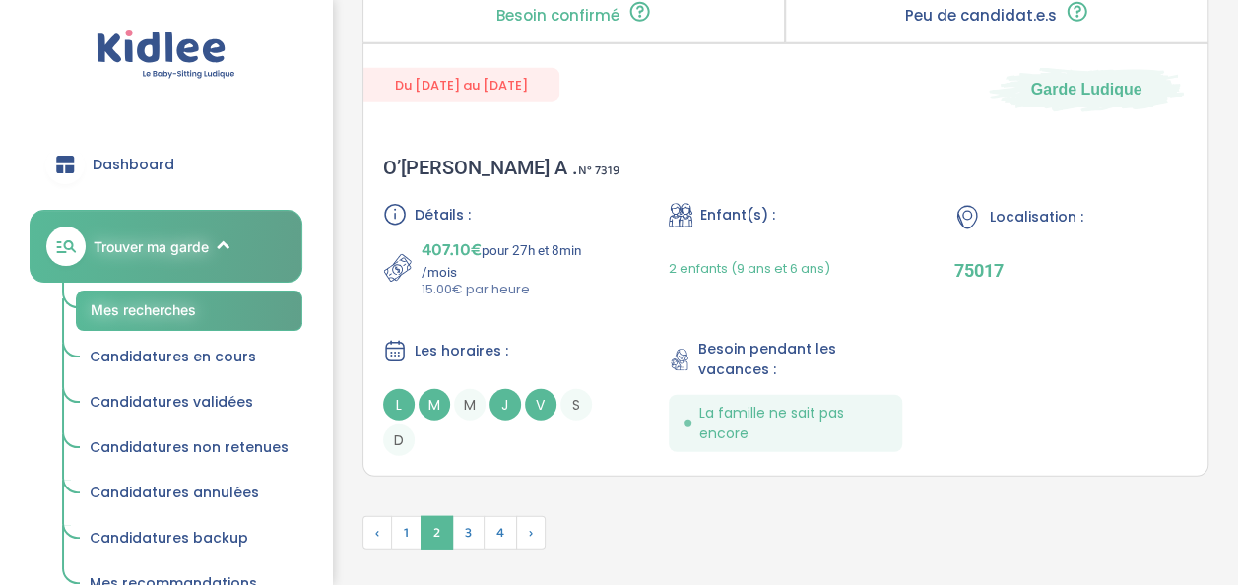
scroll to position [6151, 0]
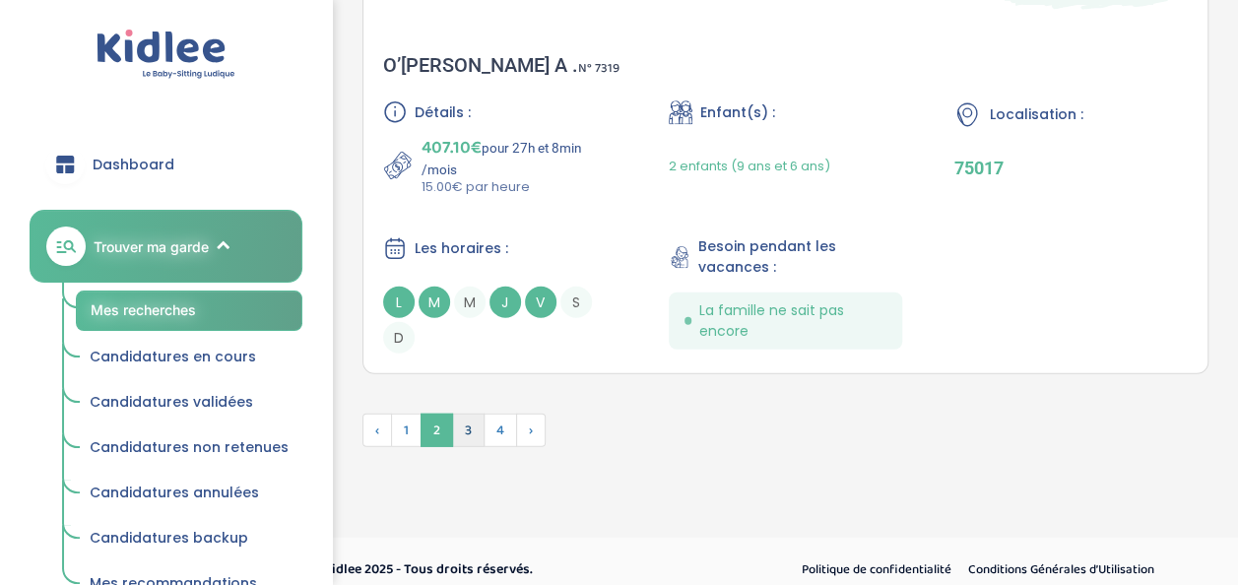
click at [468, 419] on span "3" at bounding box center [468, 430] width 33 height 33
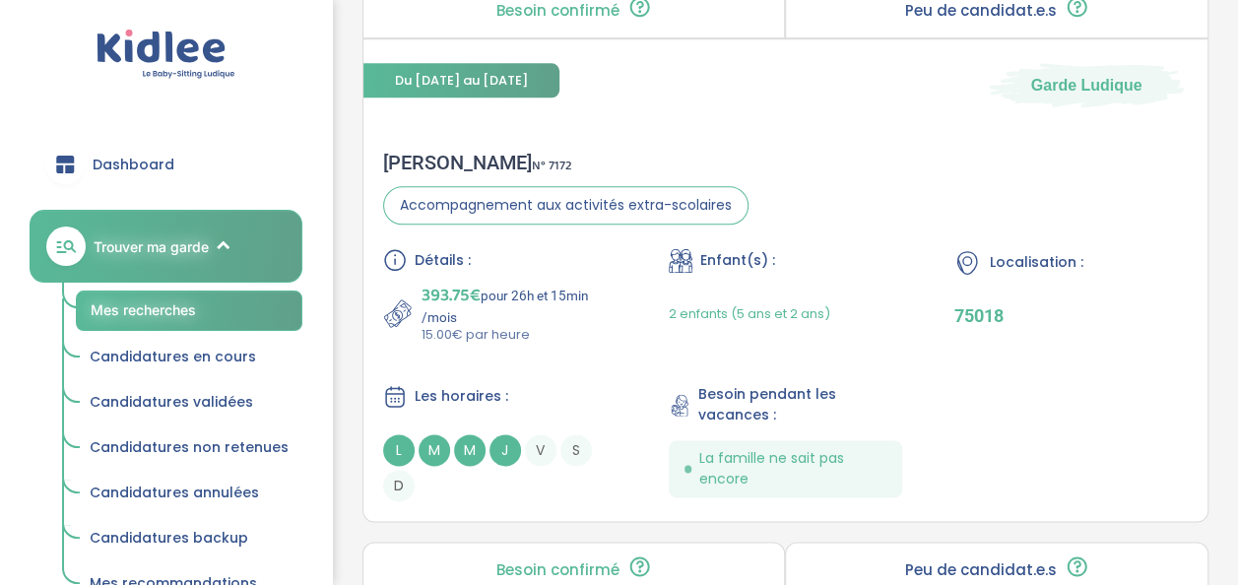
scroll to position [1076, 0]
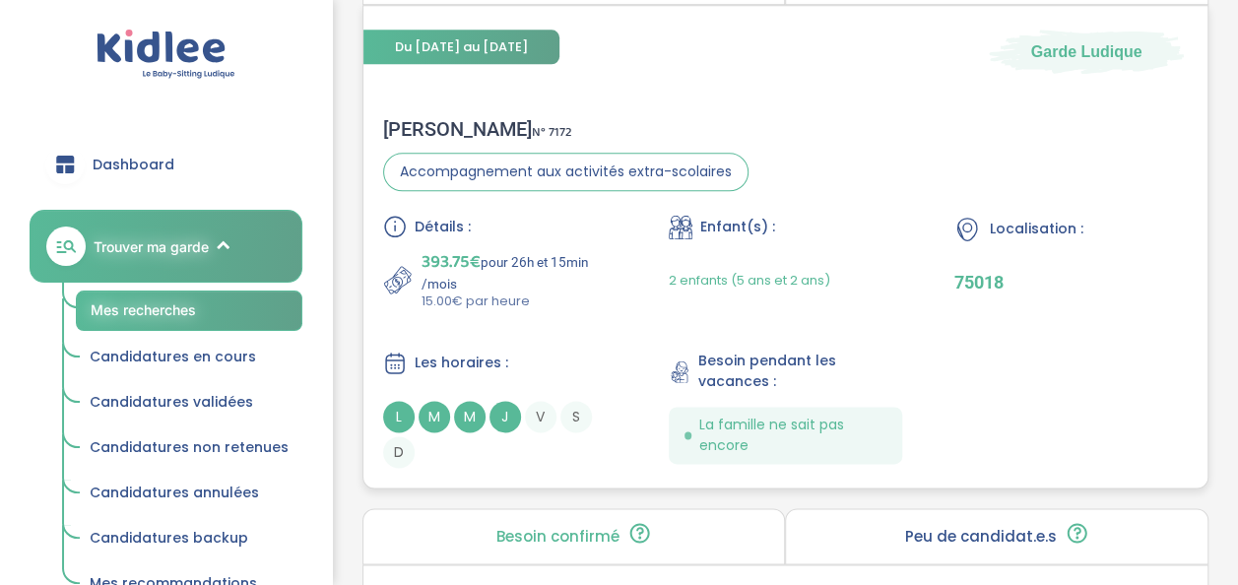
click at [504, 297] on p "15.00€ par heure" at bounding box center [520, 302] width 196 height 20
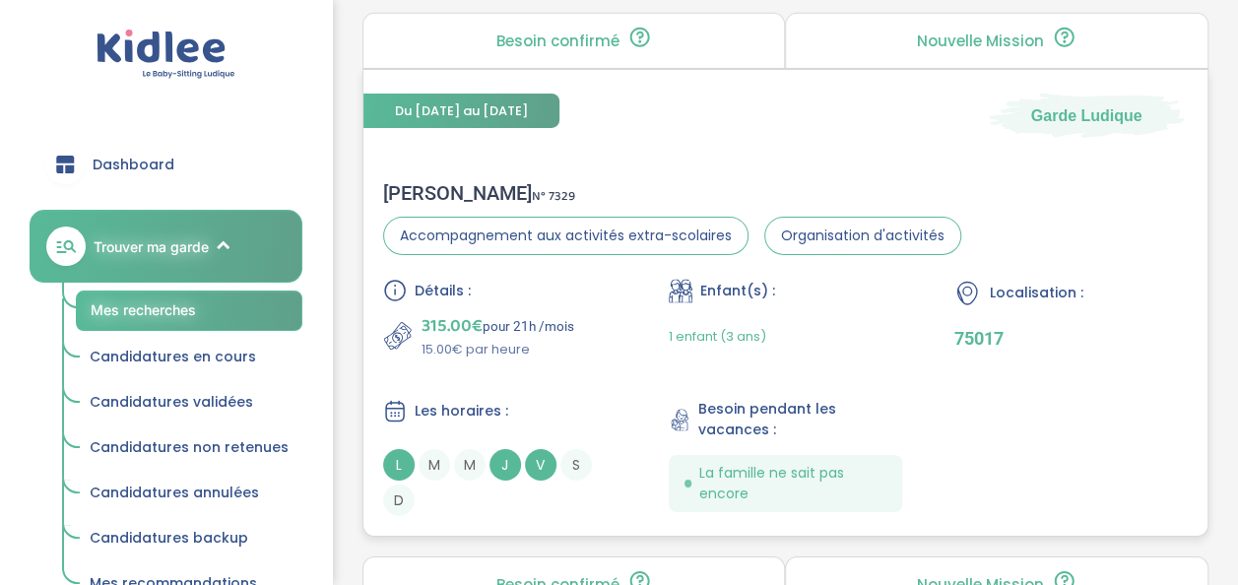
scroll to position [3201, 0]
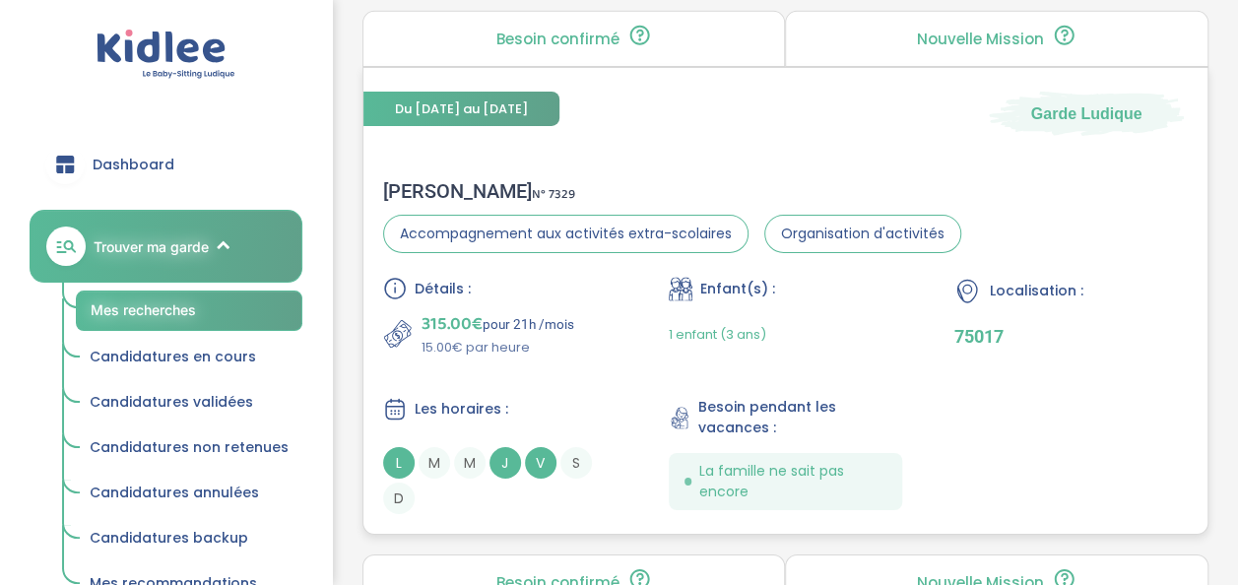
click at [562, 295] on div "Détails : 315.00€ pour 21h /mois 15.00€ par heure" at bounding box center [500, 317] width 234 height 81
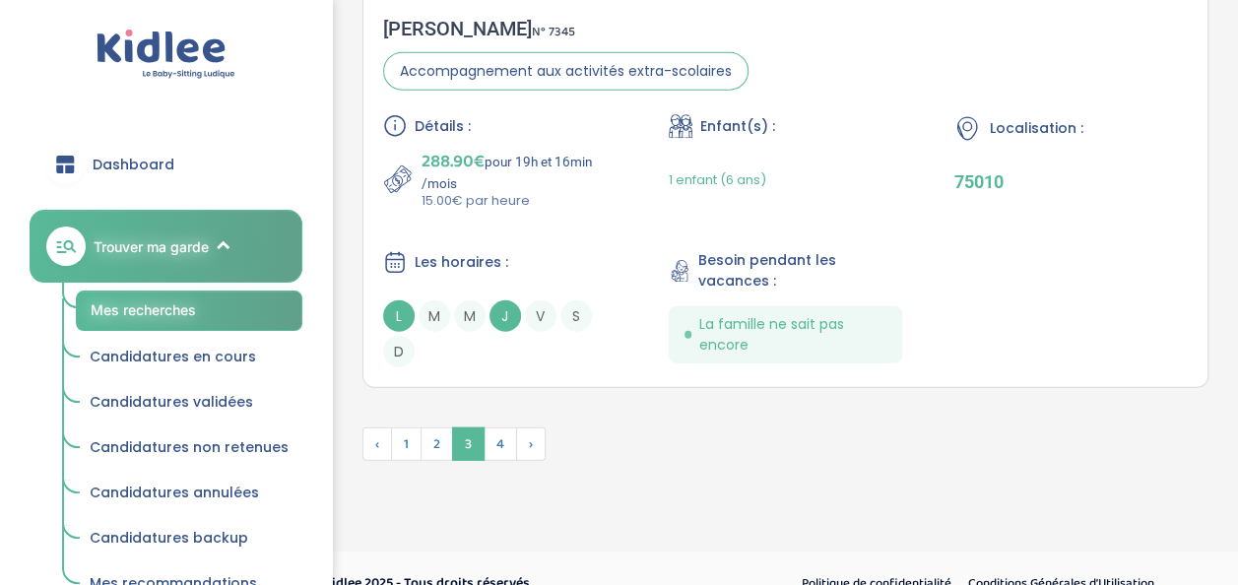
scroll to position [6048, 0]
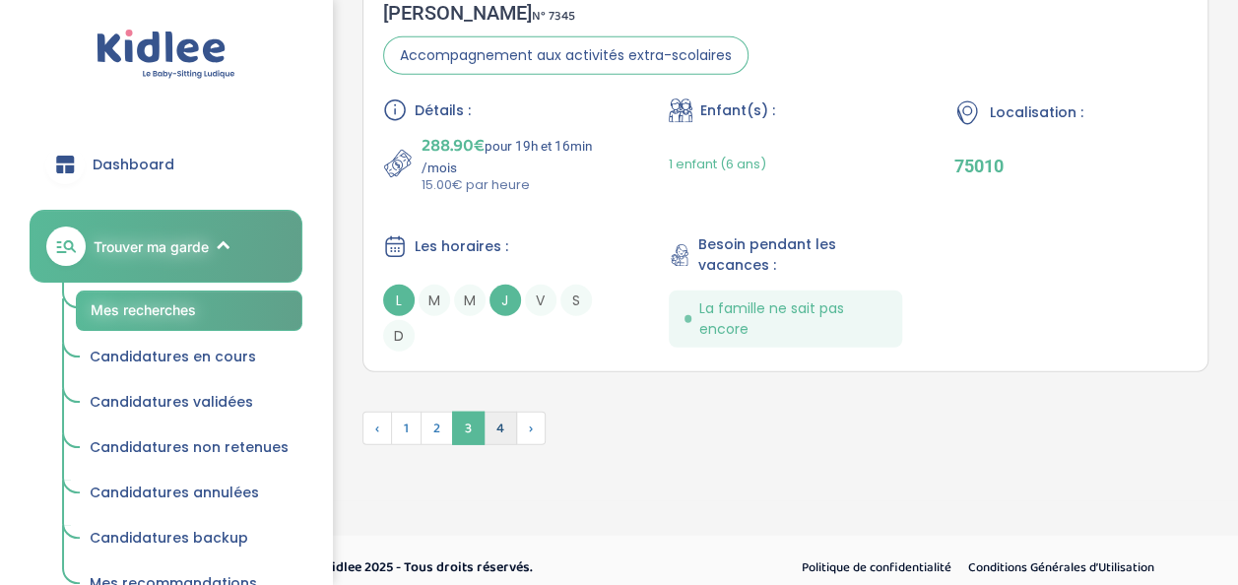
click at [500, 412] on span "4" at bounding box center [500, 428] width 33 height 33
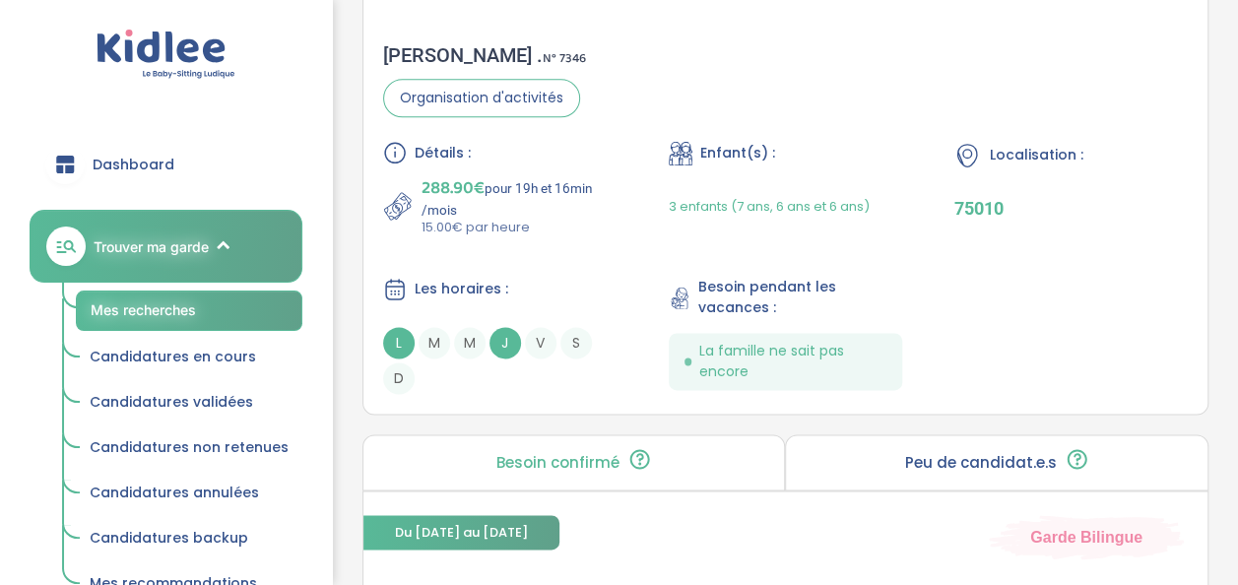
scroll to position [1151, 0]
click at [528, 277] on div "Les horaires :" at bounding box center [500, 288] width 234 height 25
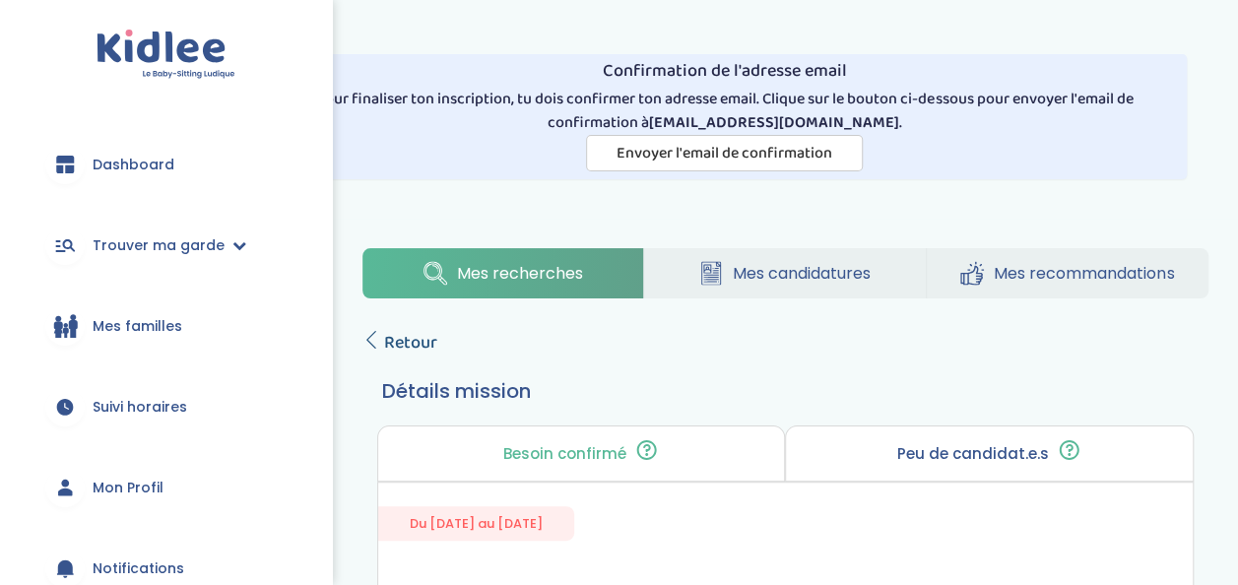
click at [424, 333] on span "Retour" at bounding box center [410, 343] width 53 height 28
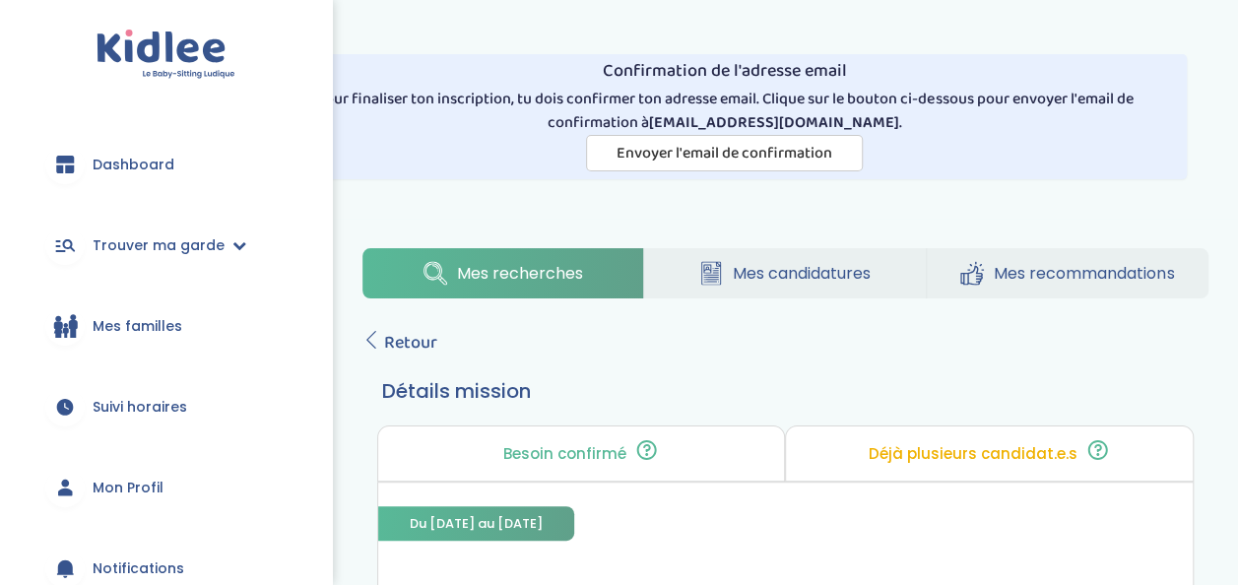
click at [414, 343] on span "Retour" at bounding box center [410, 343] width 53 height 28
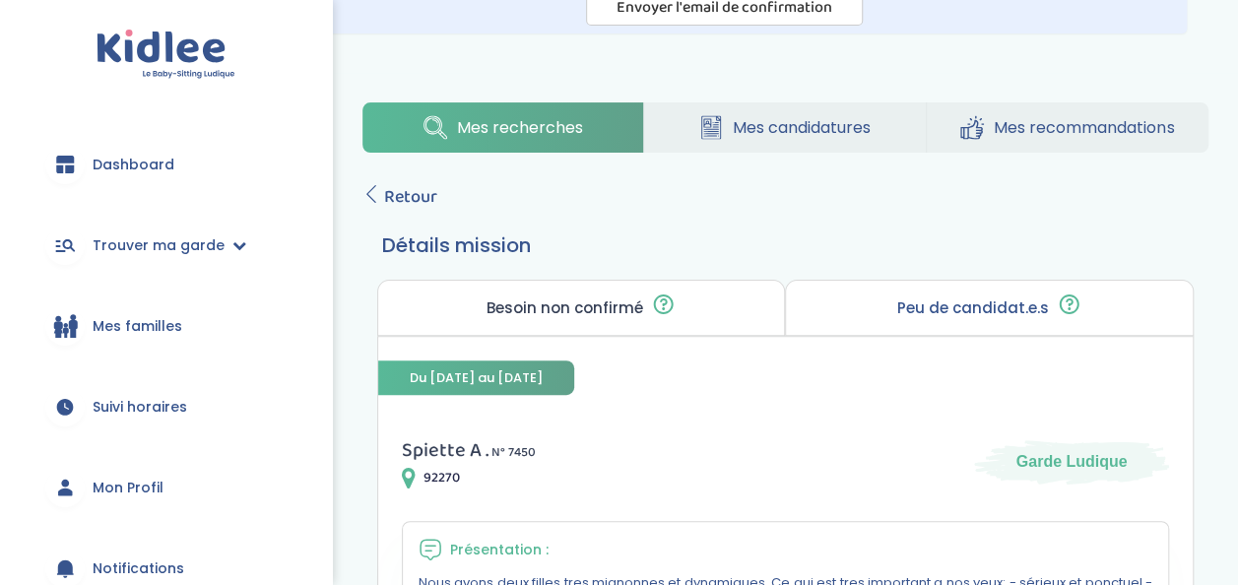
scroll to position [141, 0]
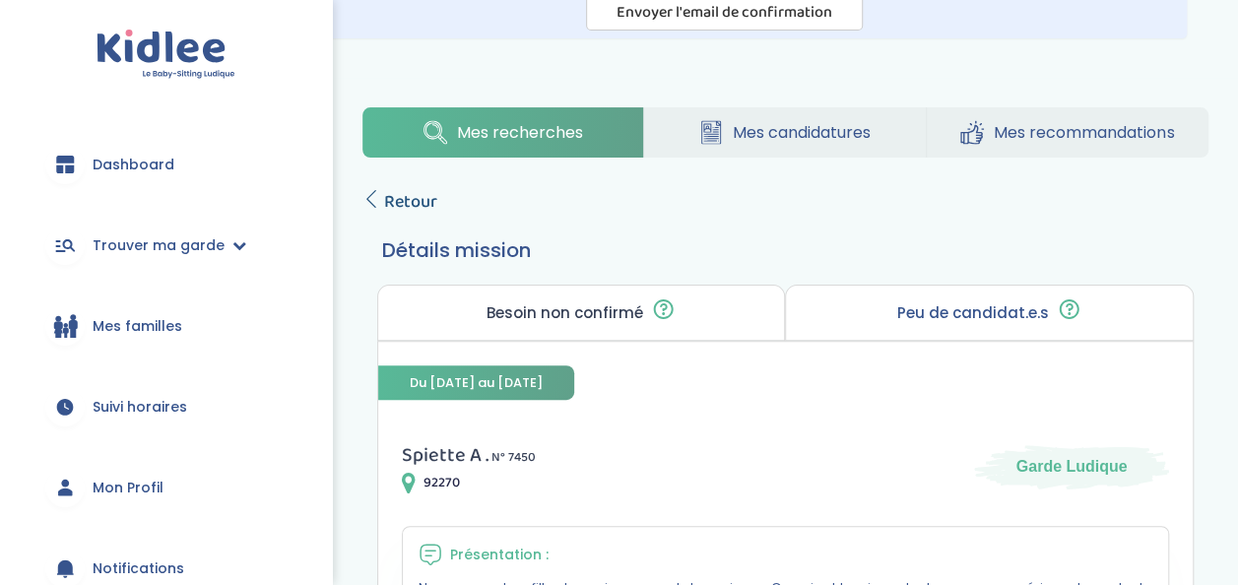
click at [407, 201] on span "Retour" at bounding box center [410, 202] width 53 height 28
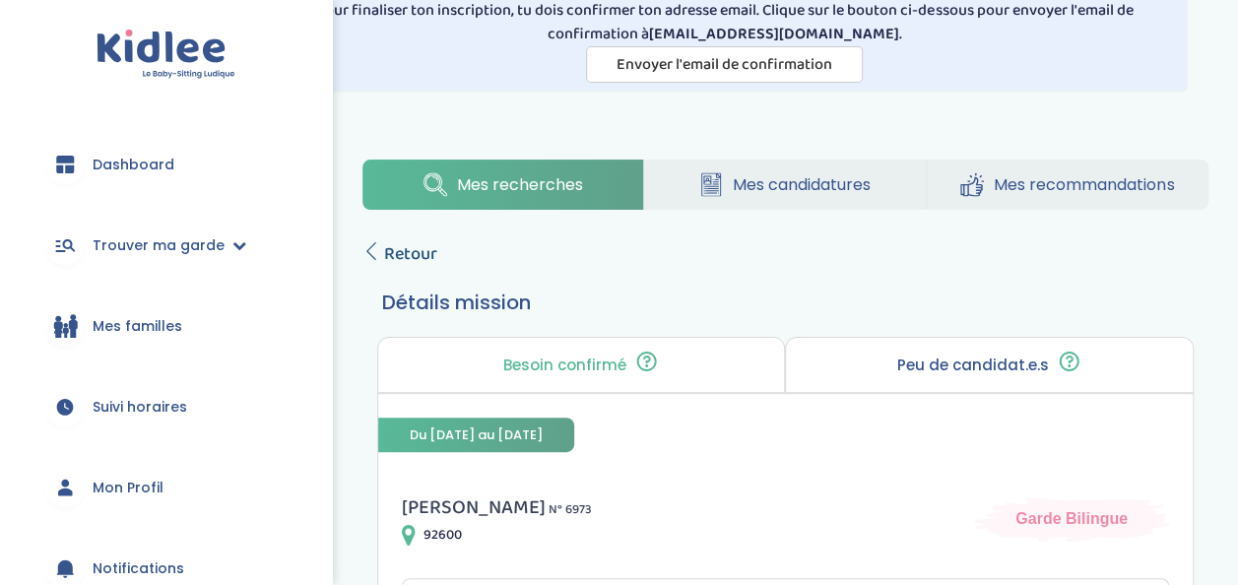
scroll to position [87, 0]
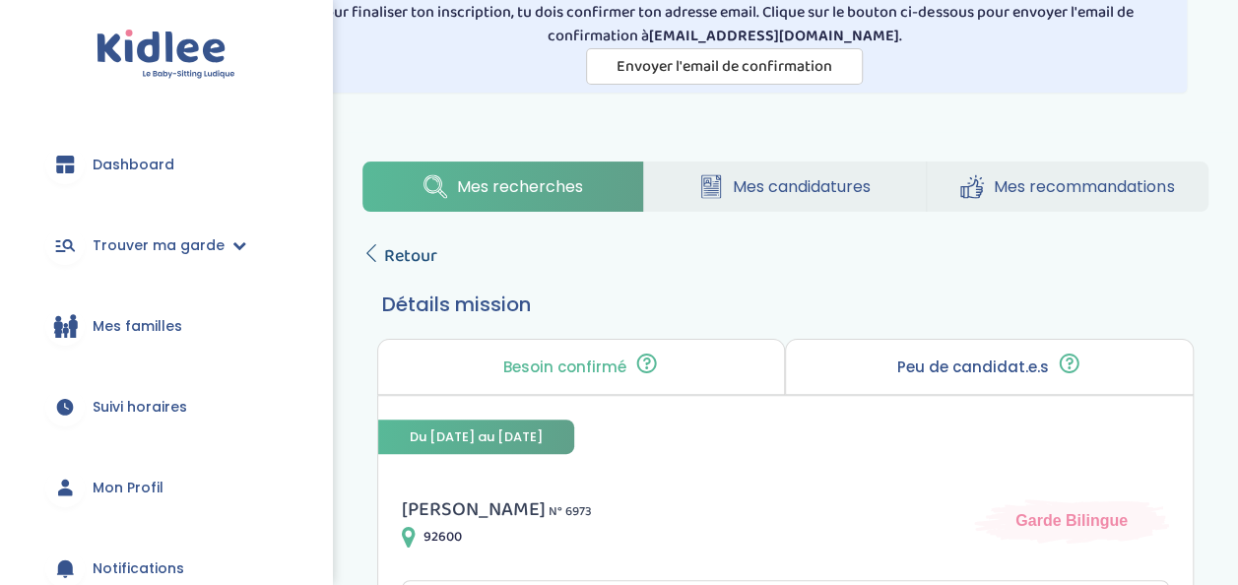
click at [402, 256] on span "Retour" at bounding box center [410, 256] width 53 height 28
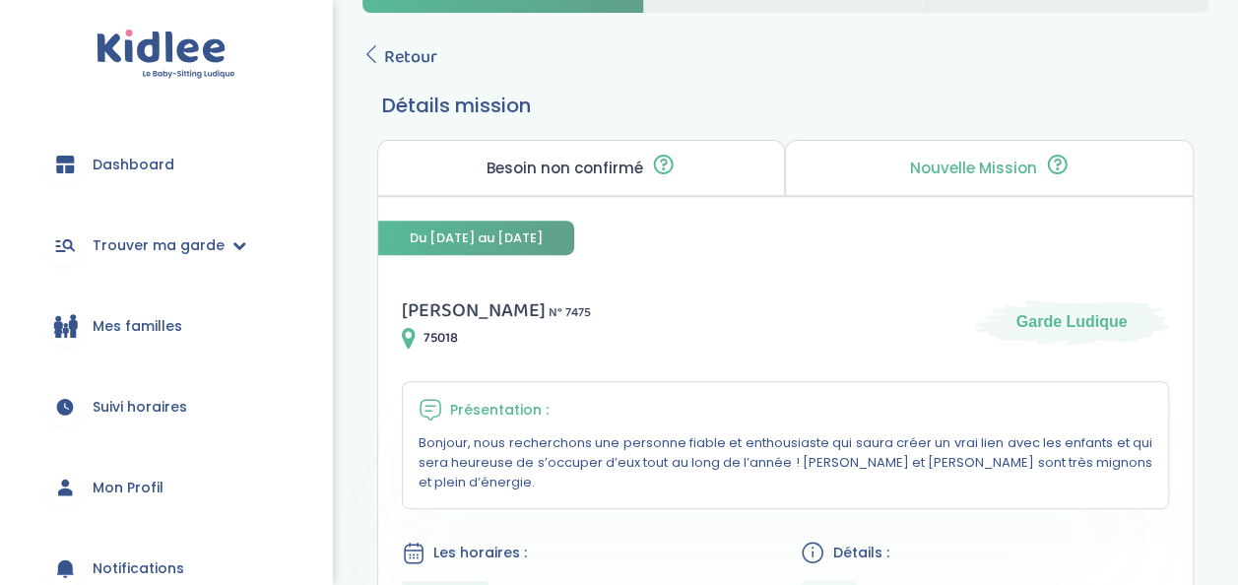
scroll to position [268, 0]
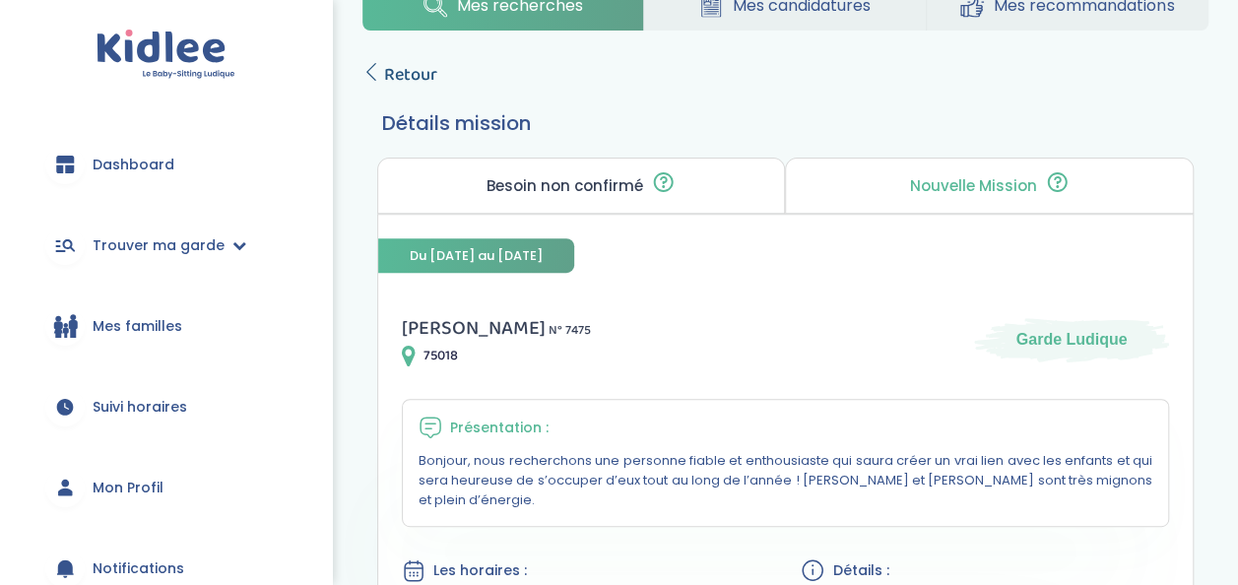
click at [412, 70] on span "Retour" at bounding box center [410, 75] width 53 height 28
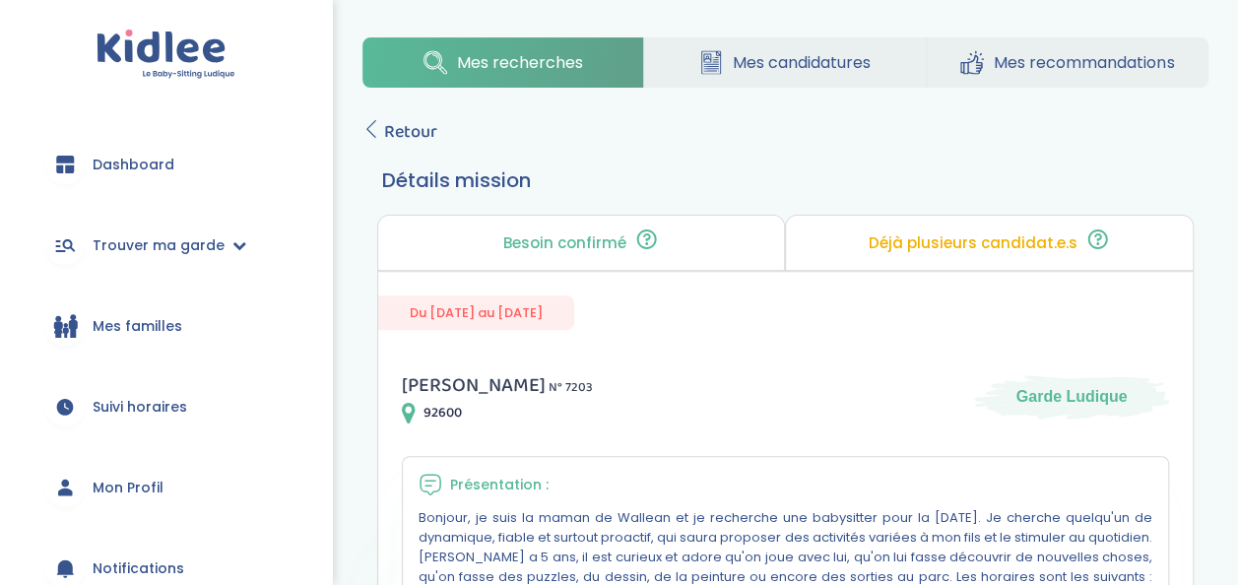
scroll to position [206, 0]
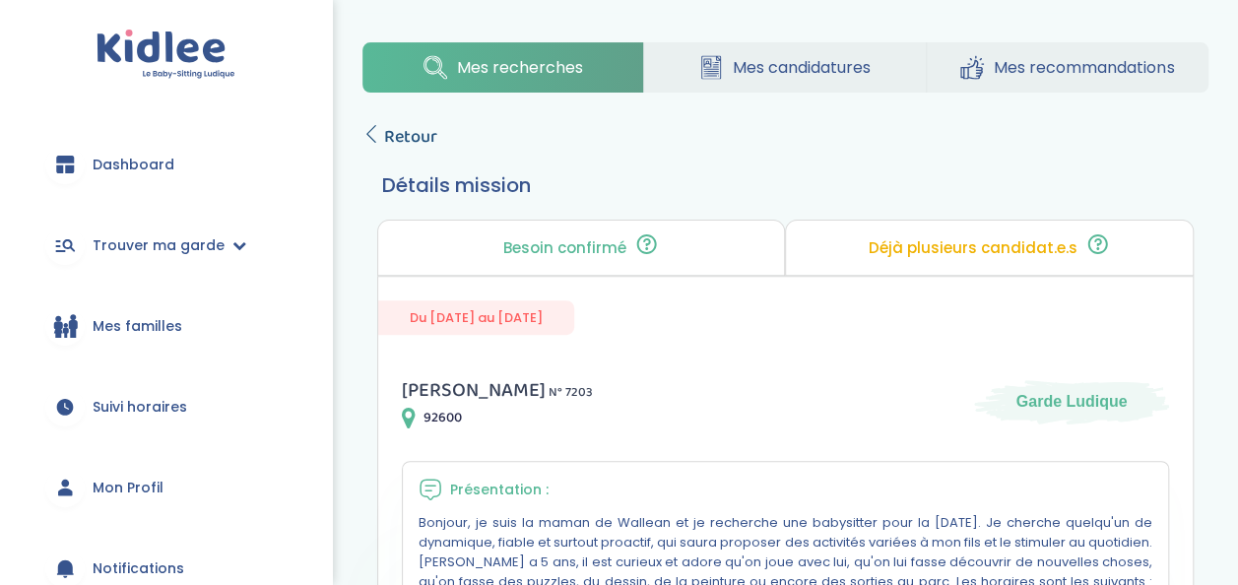
click at [402, 134] on span "Retour" at bounding box center [410, 137] width 53 height 28
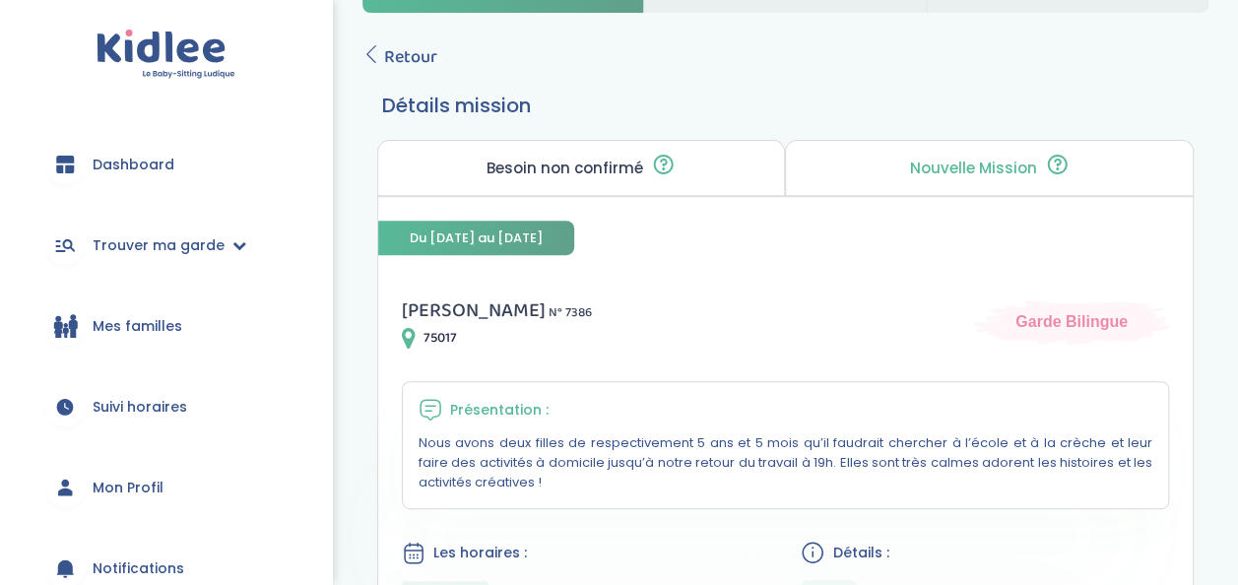
scroll to position [285, 0]
click at [405, 59] on span "Retour" at bounding box center [410, 58] width 53 height 28
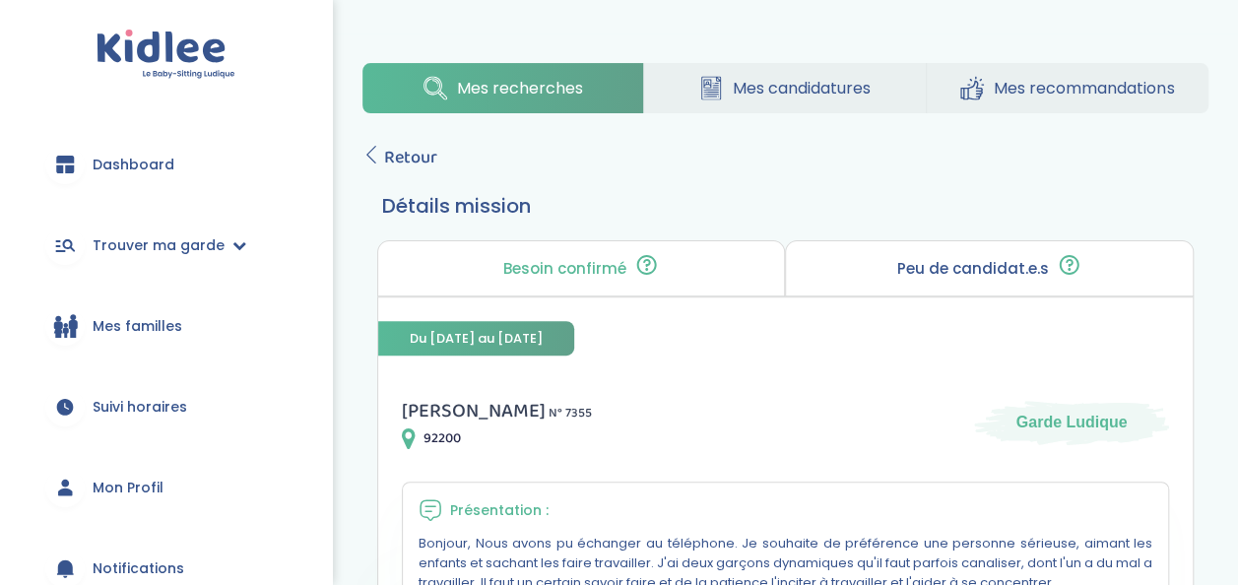
scroll to position [183, 0]
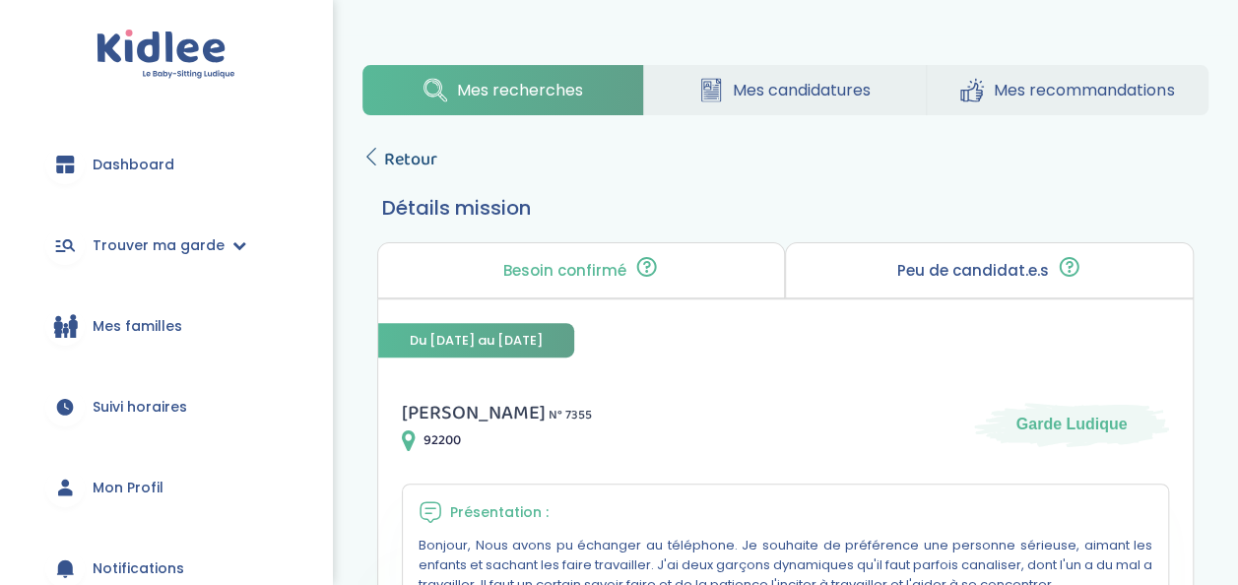
click at [411, 171] on span "Retour" at bounding box center [410, 160] width 53 height 28
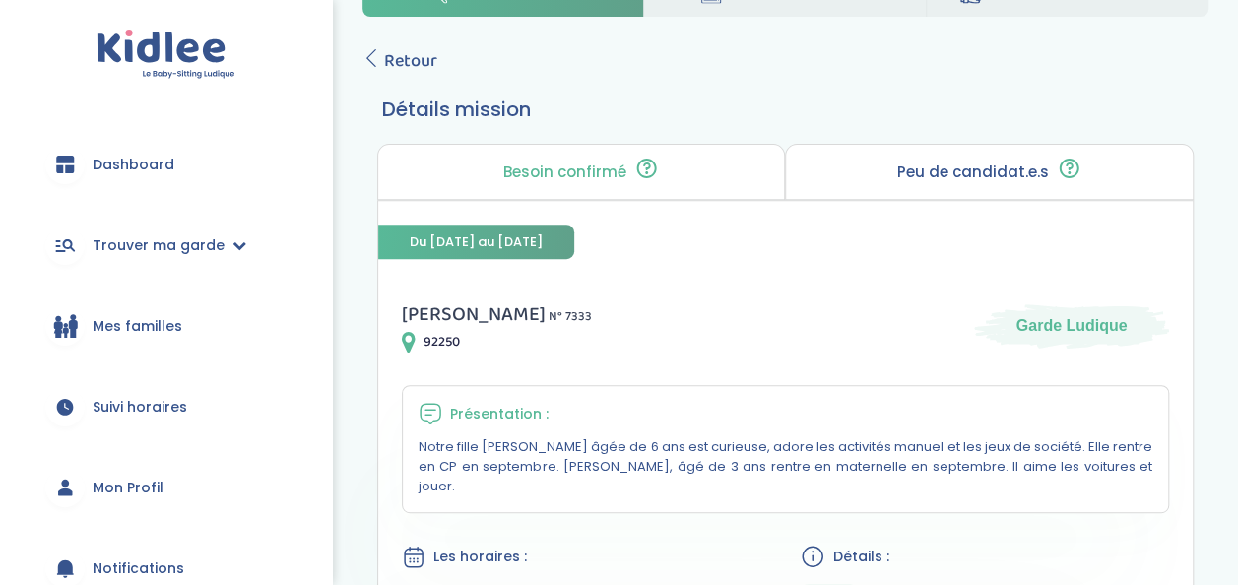
scroll to position [281, 0]
click at [402, 63] on span "Retour" at bounding box center [410, 62] width 53 height 28
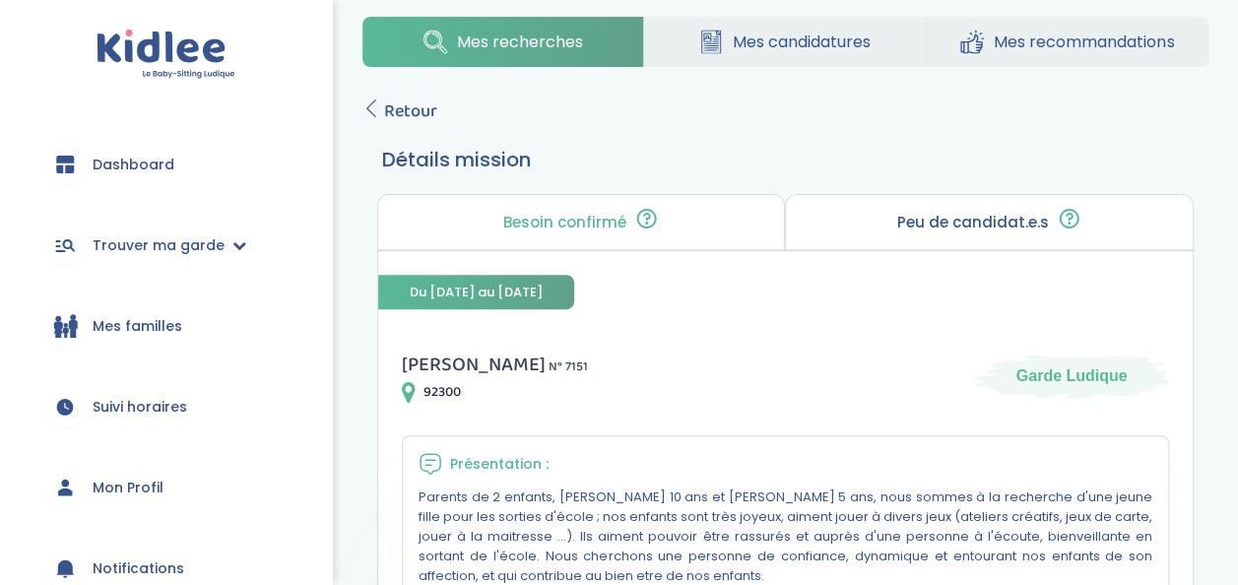
scroll to position [229, 0]
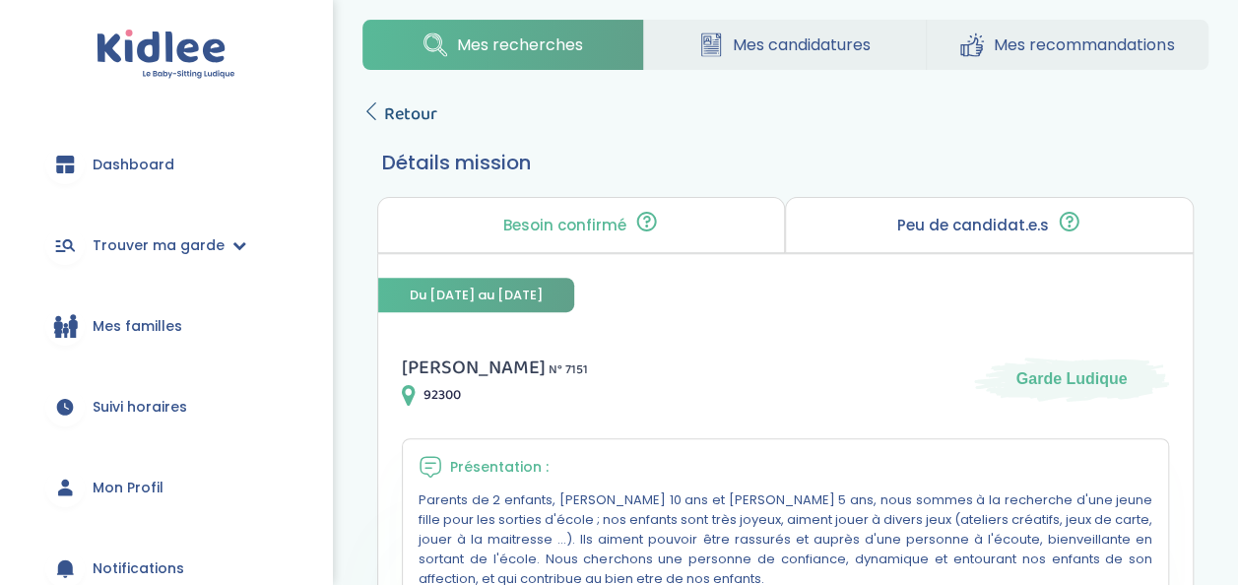
click at [418, 100] on span "Retour" at bounding box center [410, 114] width 53 height 28
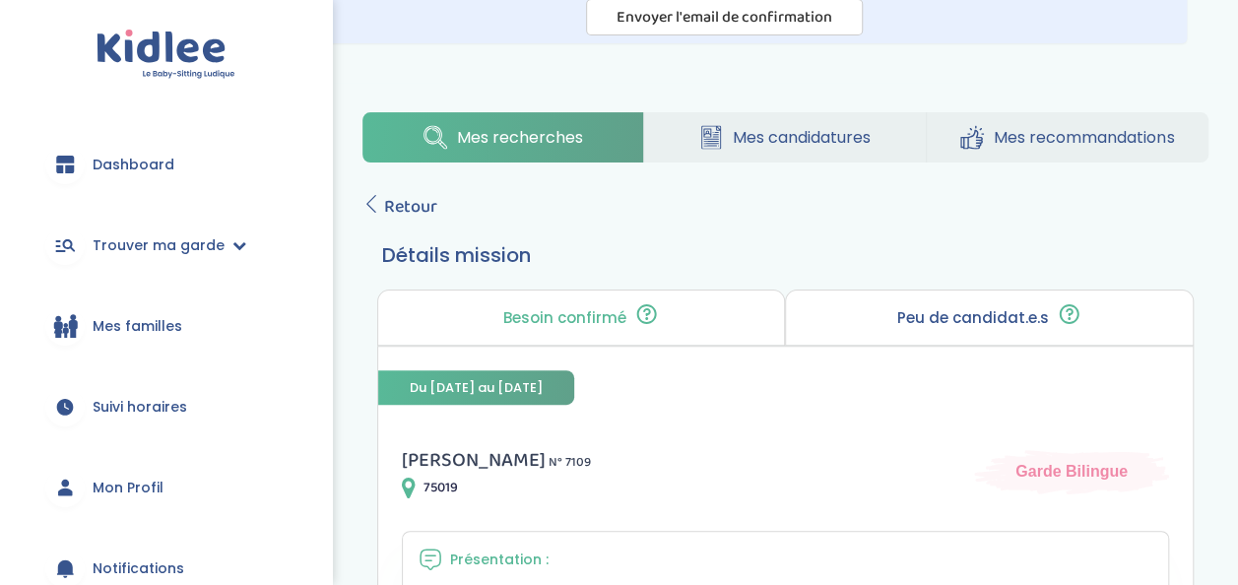
scroll to position [128, 0]
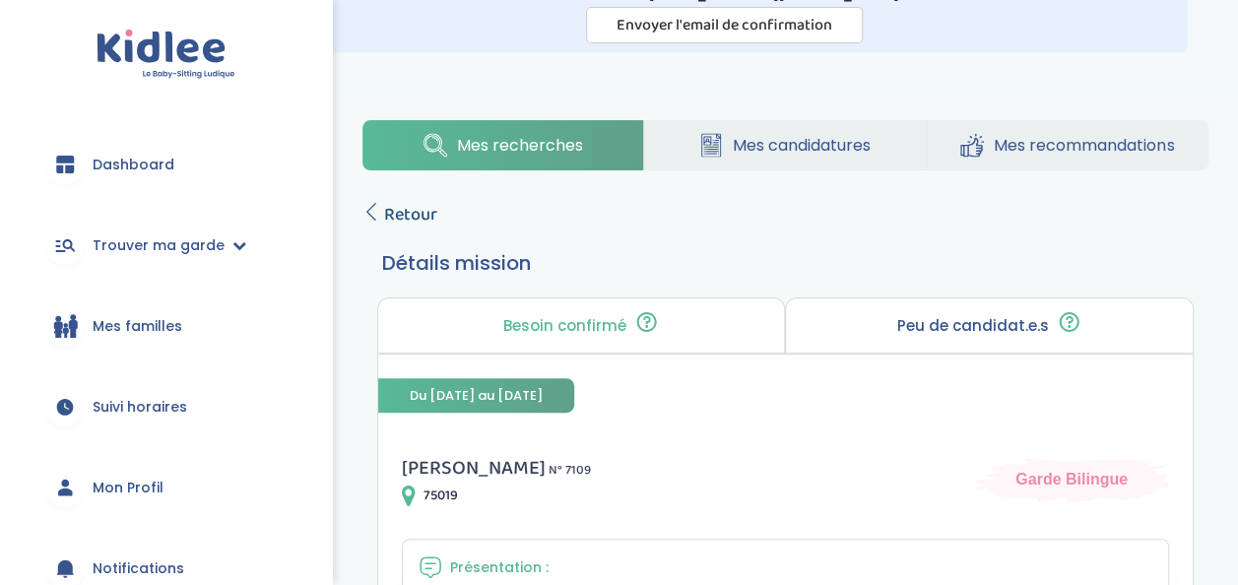
click at [410, 219] on span "Retour" at bounding box center [410, 215] width 53 height 28
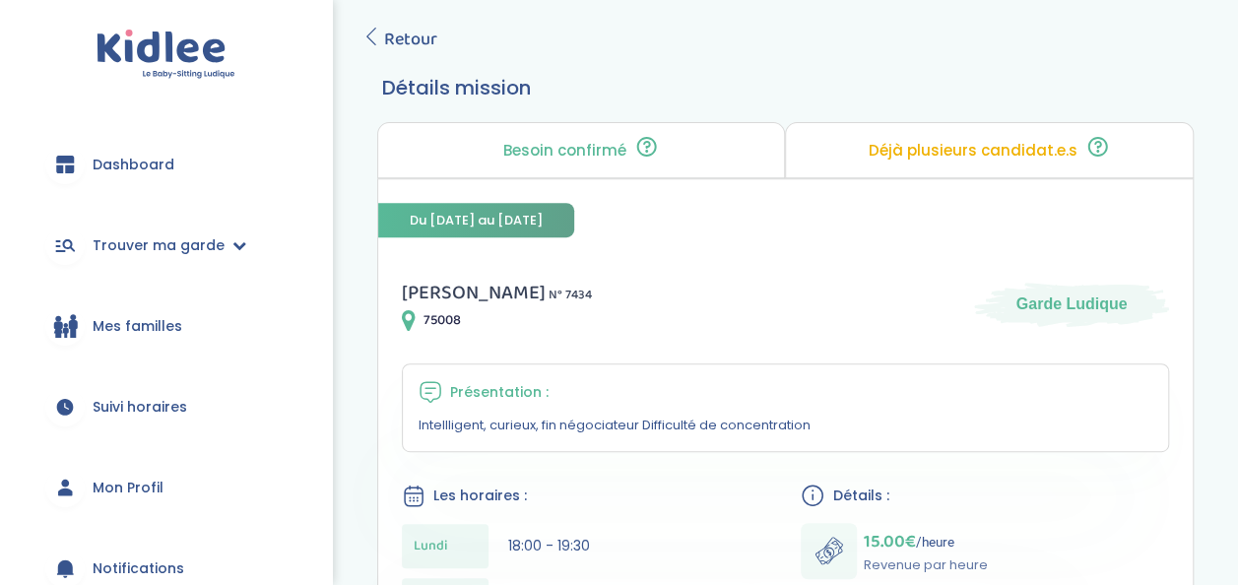
scroll to position [305, 0]
click at [387, 50] on span "Retour" at bounding box center [410, 38] width 53 height 28
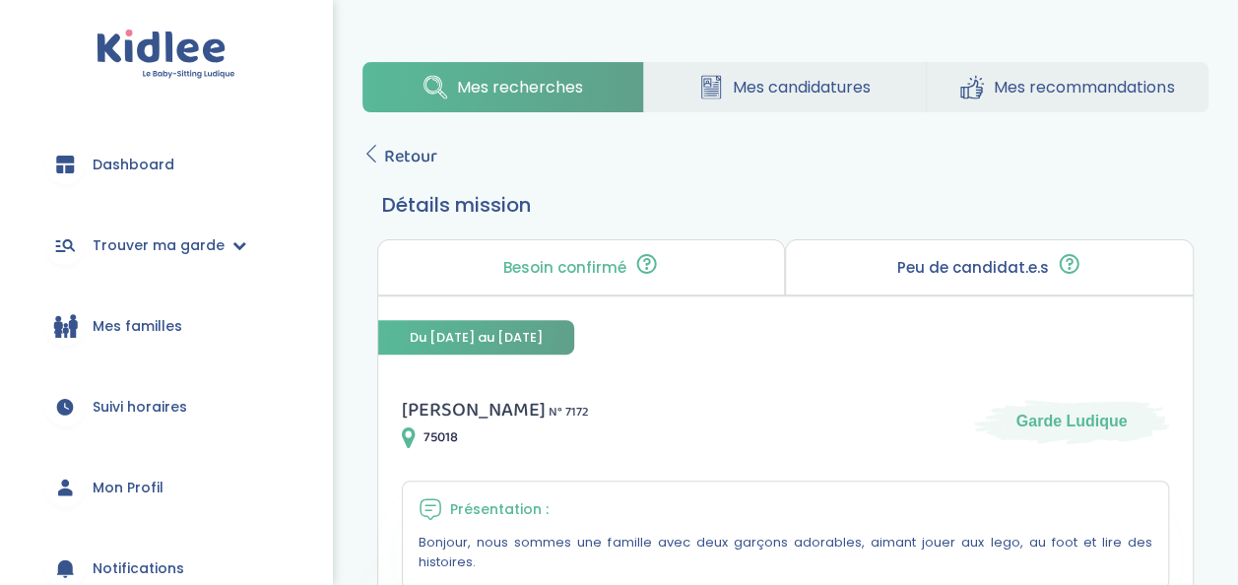
scroll to position [185, 0]
click at [387, 144] on span "Retour" at bounding box center [410, 158] width 53 height 28
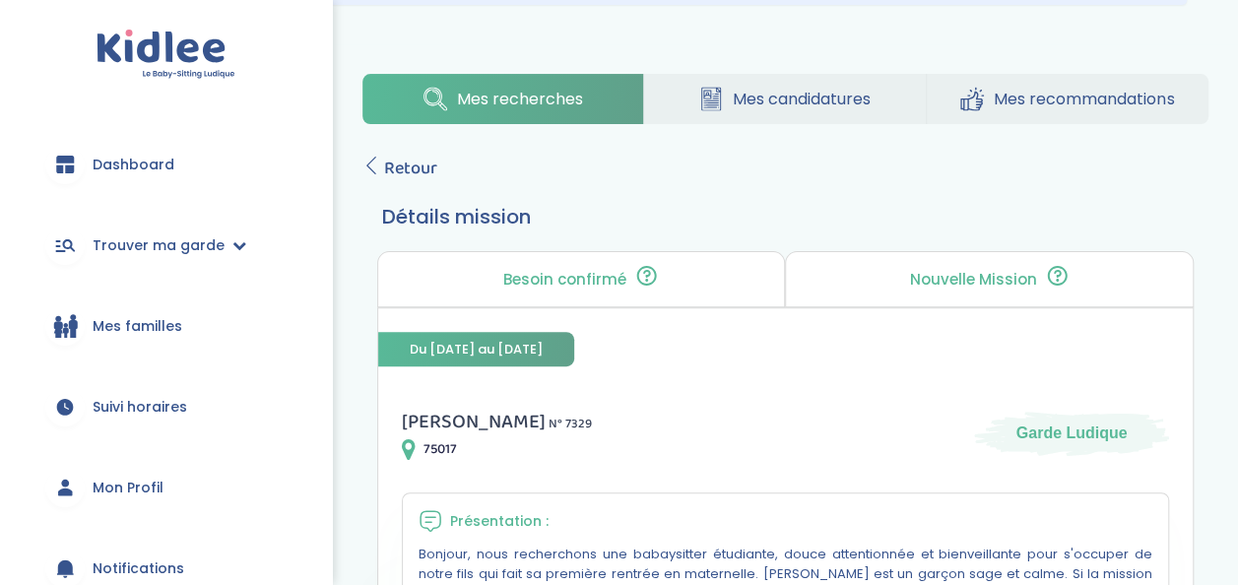
scroll to position [172, 0]
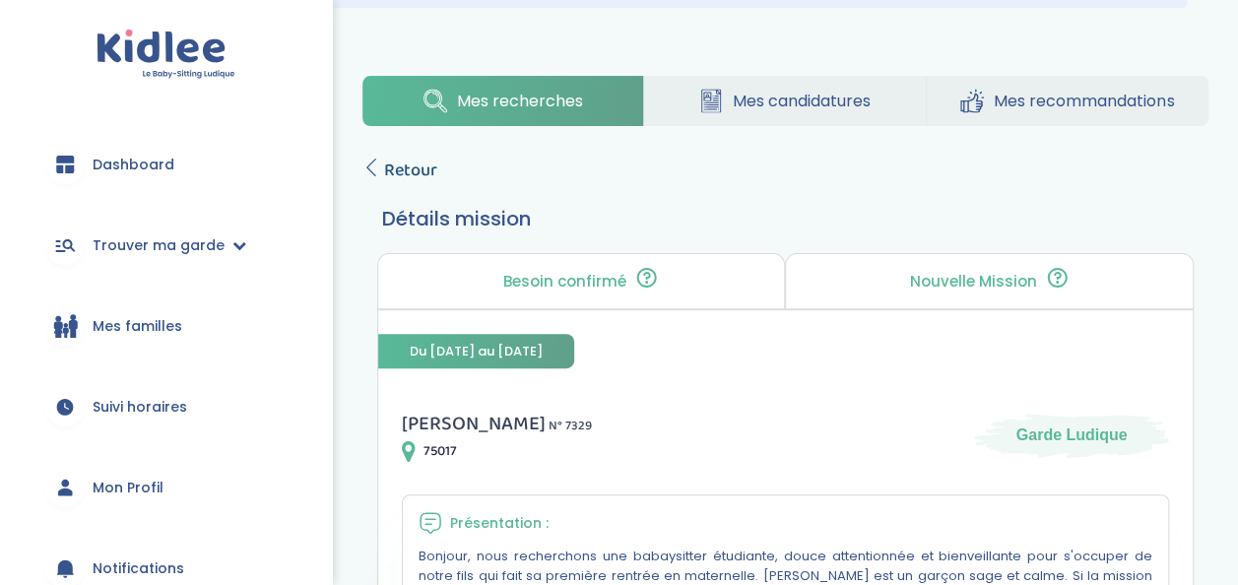
click at [398, 157] on span "Retour" at bounding box center [410, 171] width 53 height 28
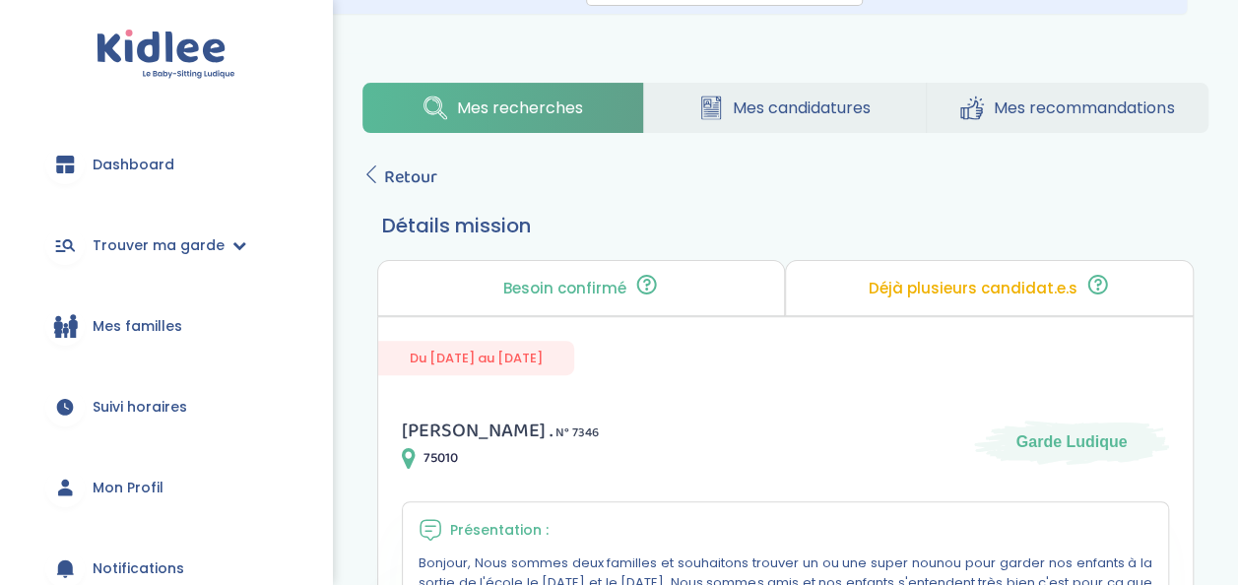
scroll to position [128, 0]
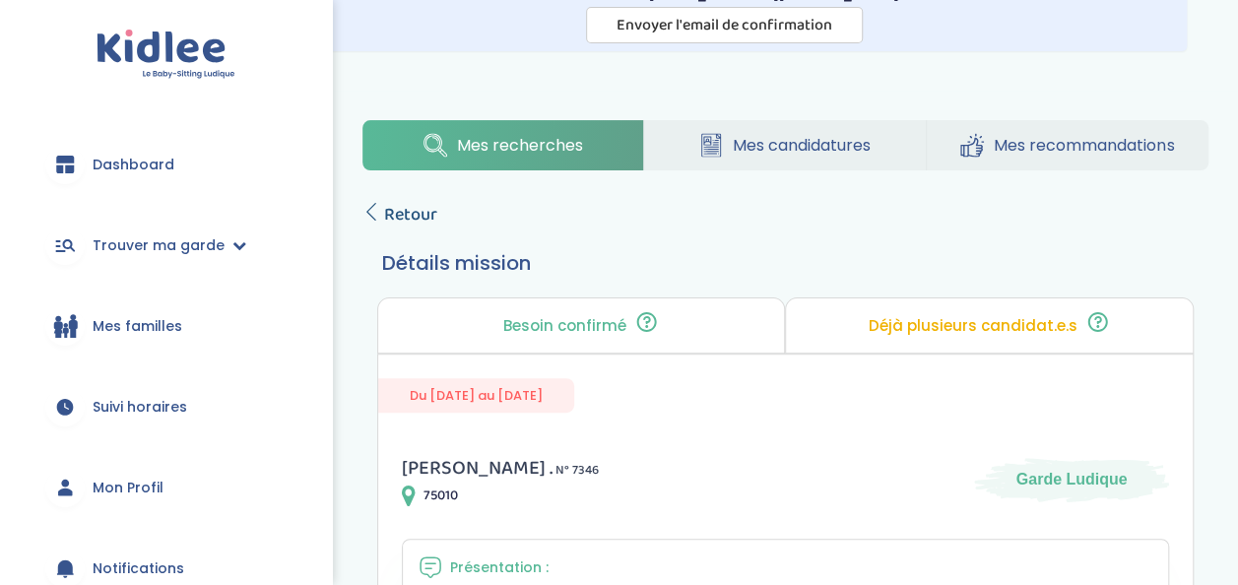
click at [409, 219] on span "Retour" at bounding box center [410, 215] width 53 height 28
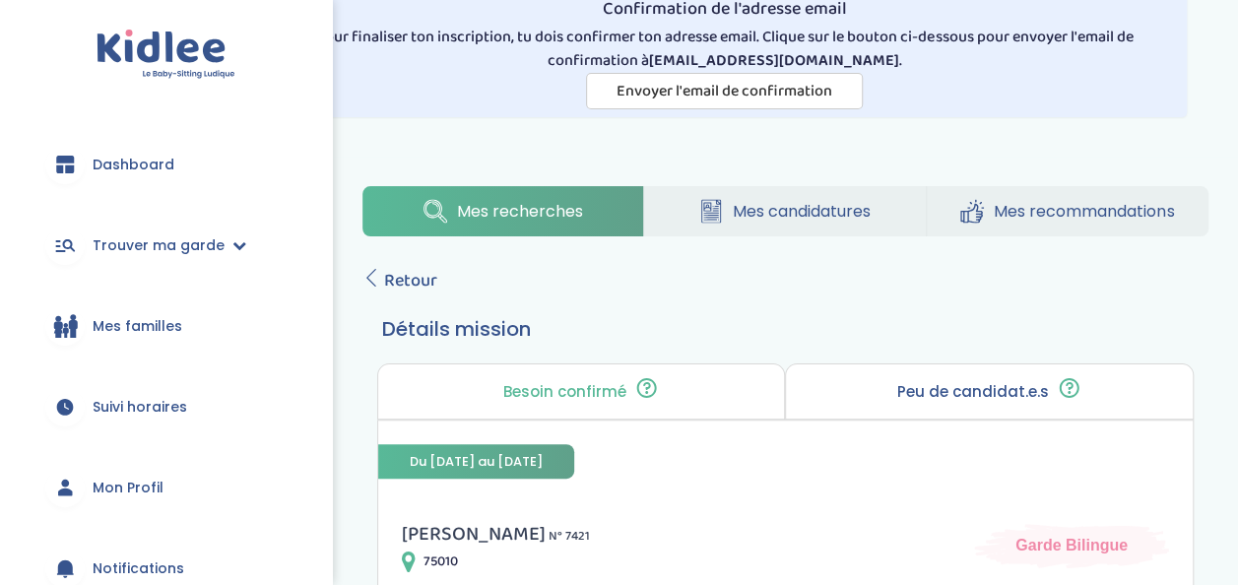
scroll to position [63, 0]
click at [386, 266] on span "Retour" at bounding box center [410, 280] width 53 height 28
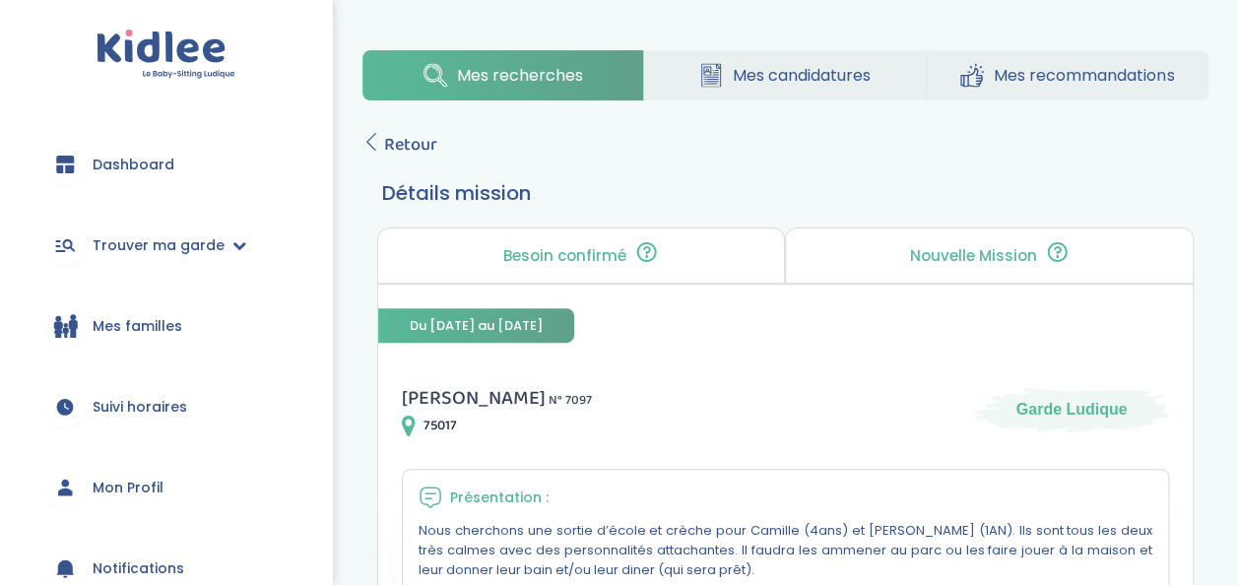
scroll to position [192, 0]
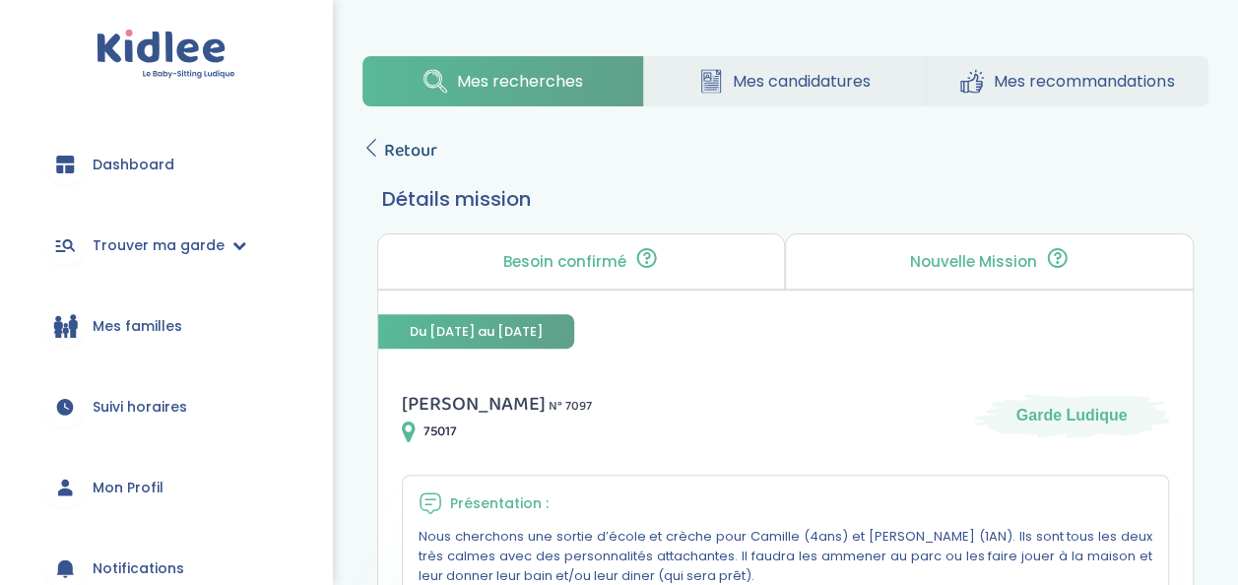
click at [400, 144] on span "Retour" at bounding box center [410, 151] width 53 height 28
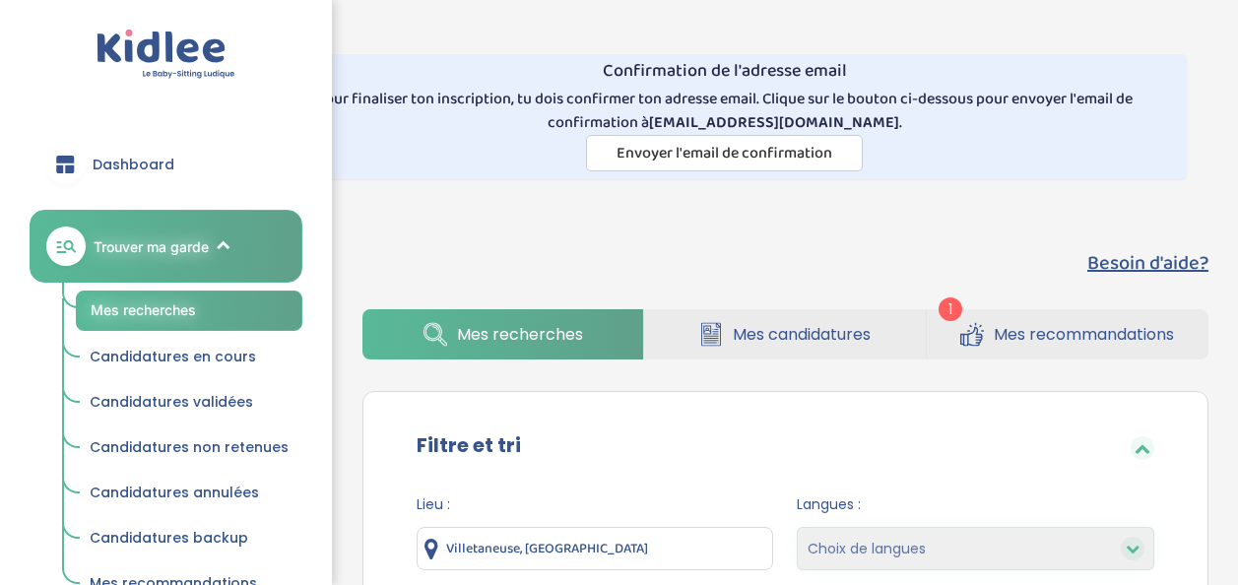
select select "hours_desc"
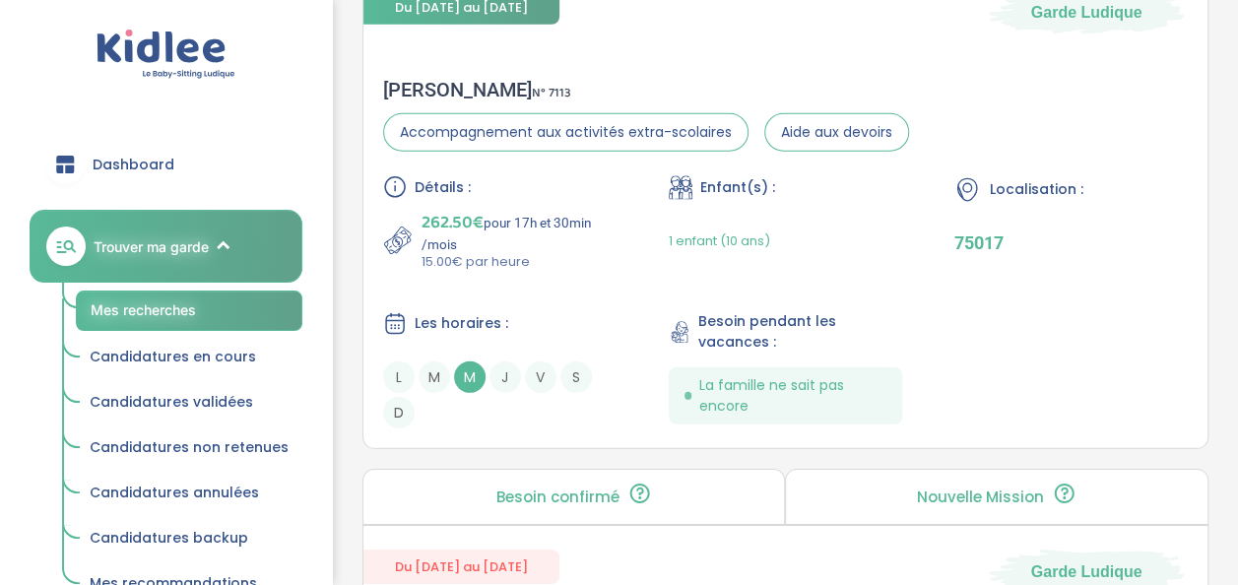
scroll to position [2804, 0]
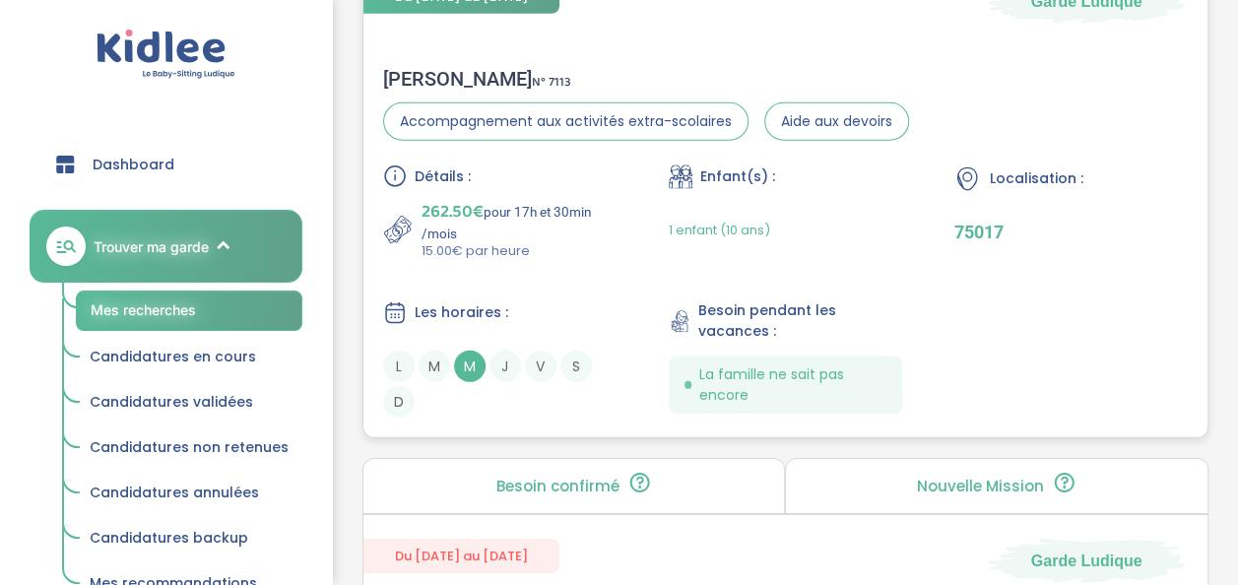
click at [545, 257] on div "Détails : 262.50€ pour 17h et 30min /mois 15.00€ par heure Enfant(s) : 1 enfant…" at bounding box center [785, 291] width 805 height 253
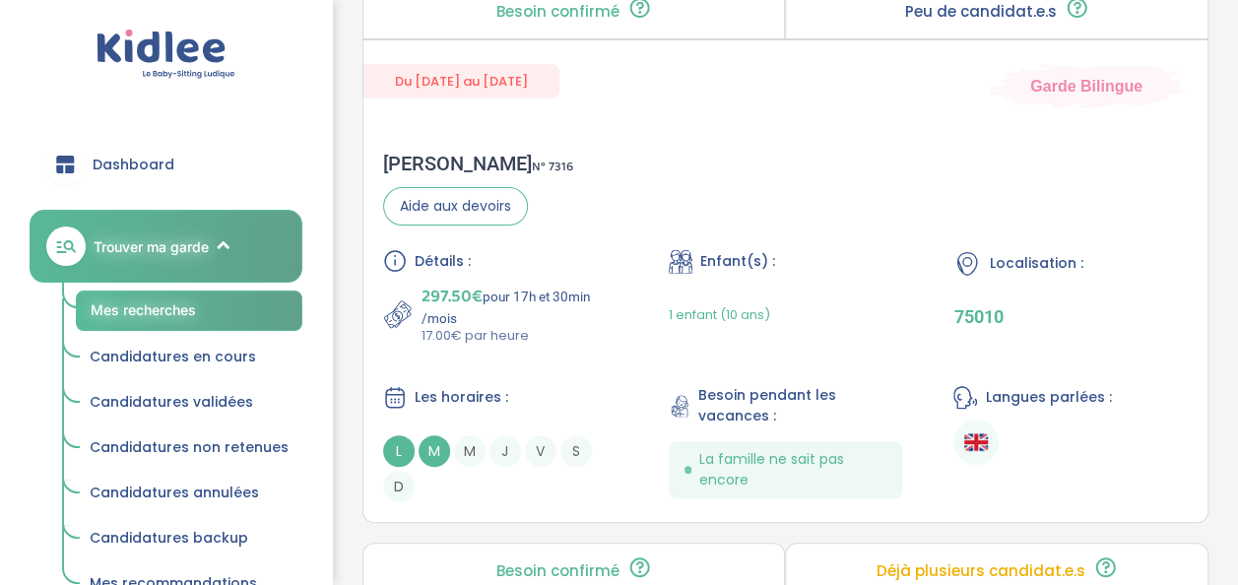
scroll to position [4005, 0]
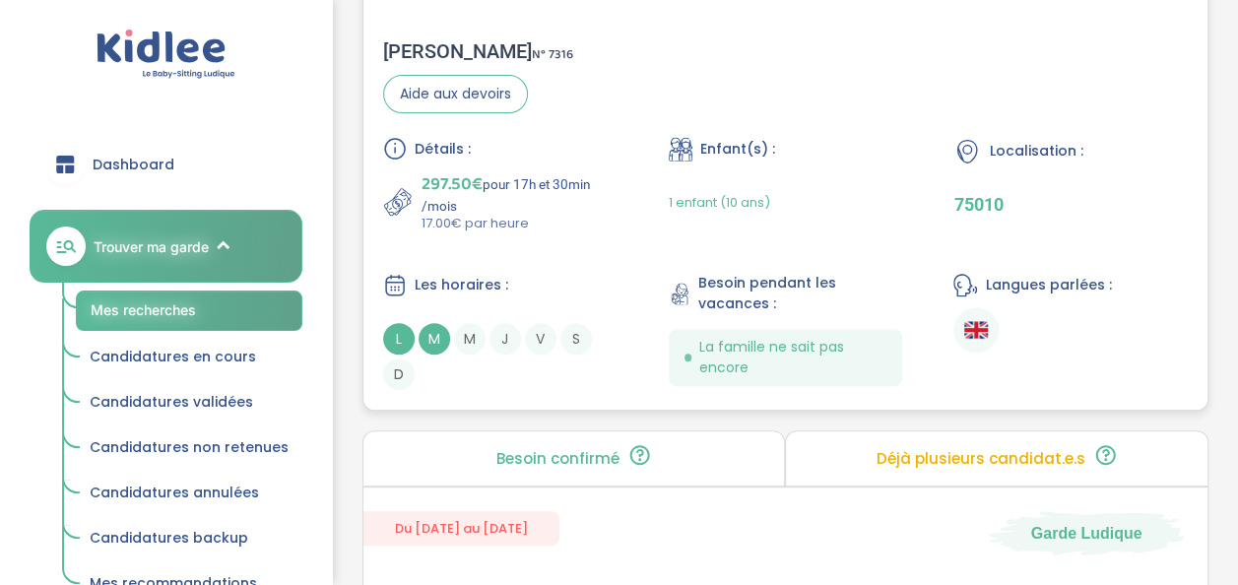
click at [514, 171] on p "297.50€ pour 17h et 30min /mois" at bounding box center [520, 191] width 196 height 43
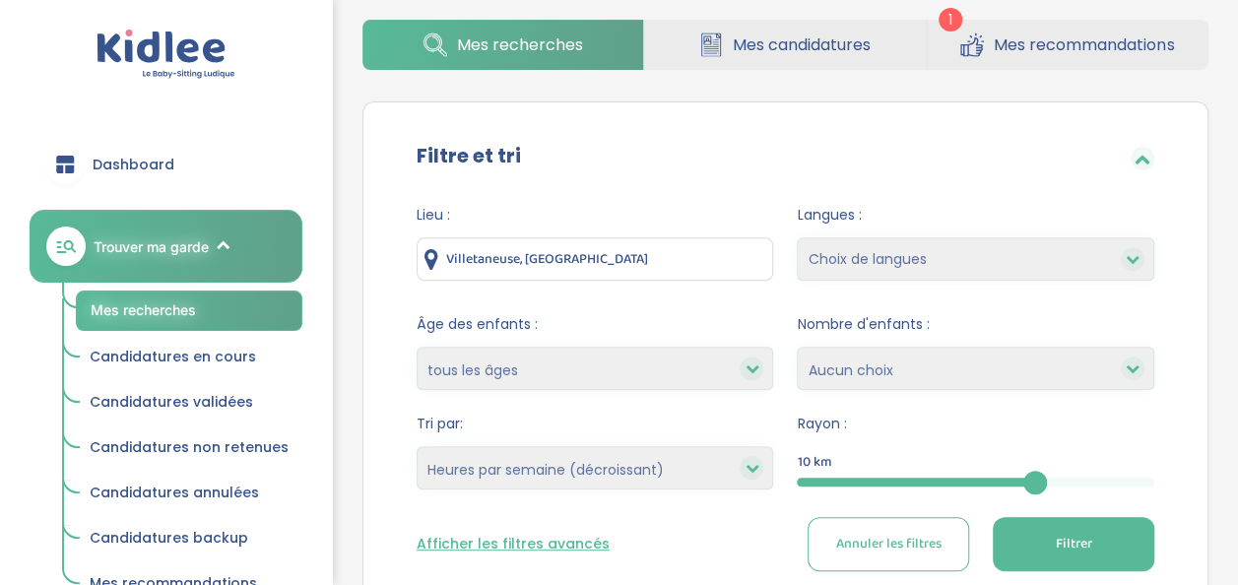
scroll to position [0, 0]
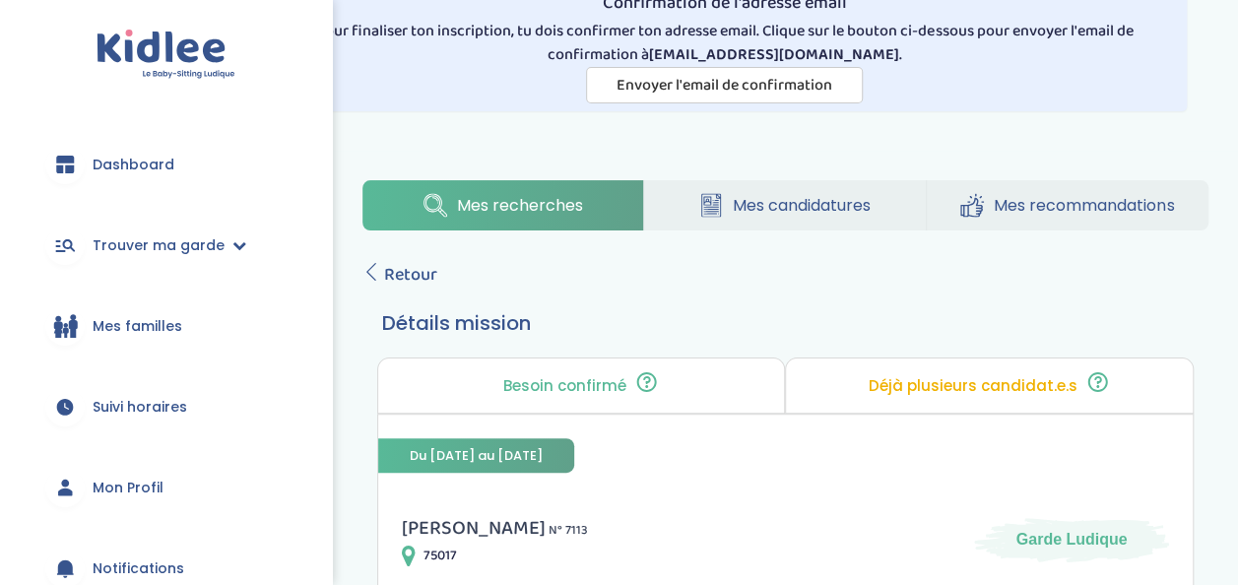
scroll to position [100, 0]
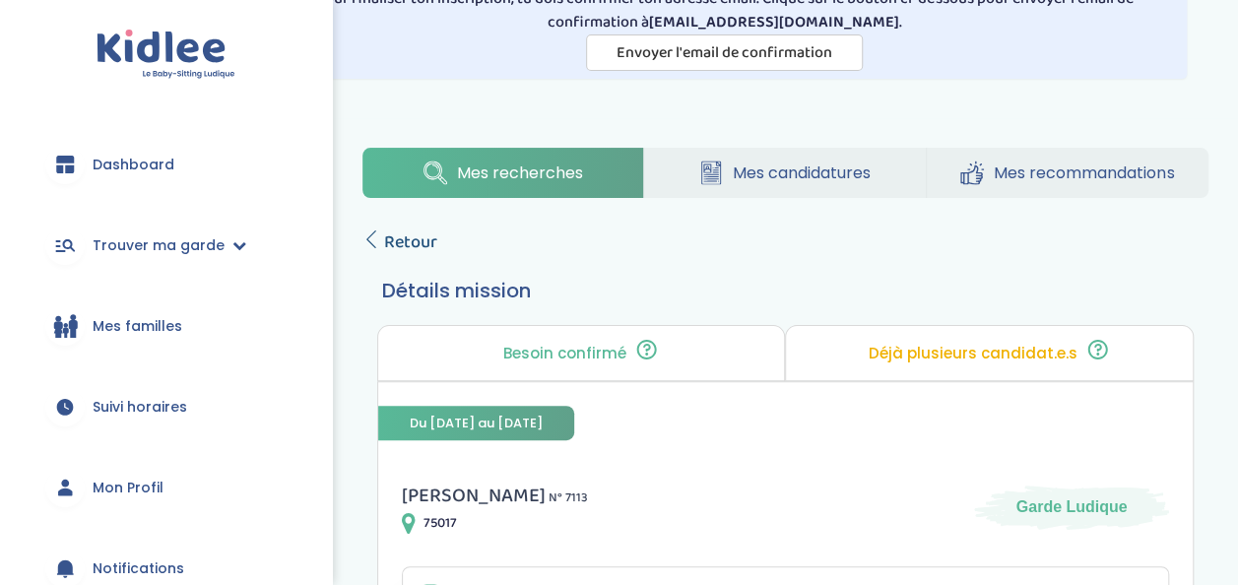
click at [406, 243] on span "Retour" at bounding box center [410, 243] width 53 height 28
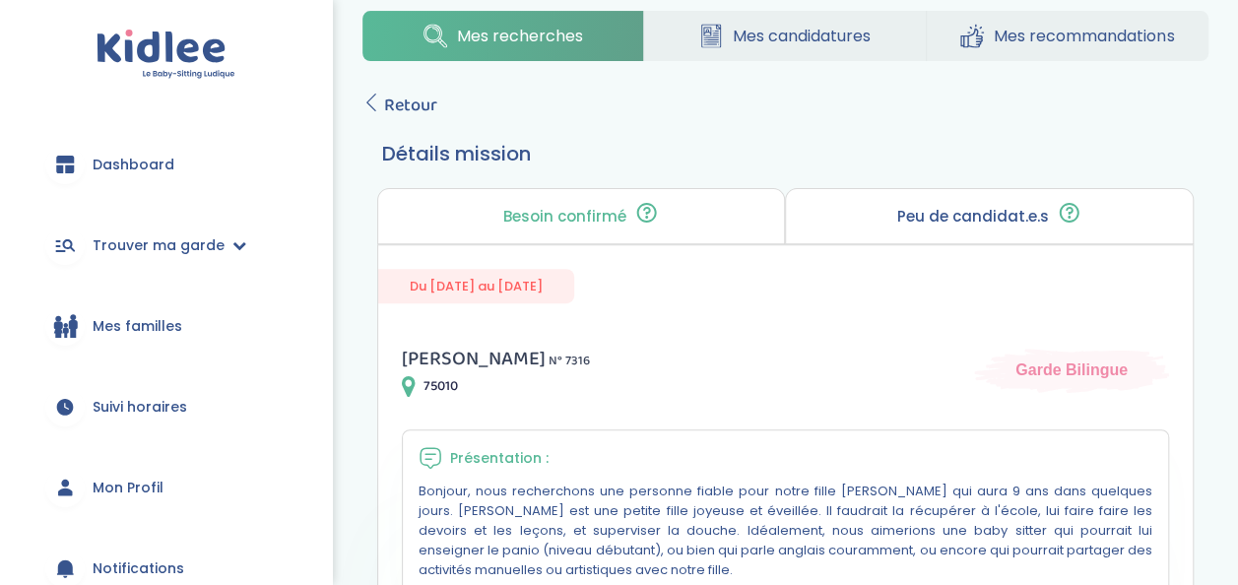
scroll to position [231, 0]
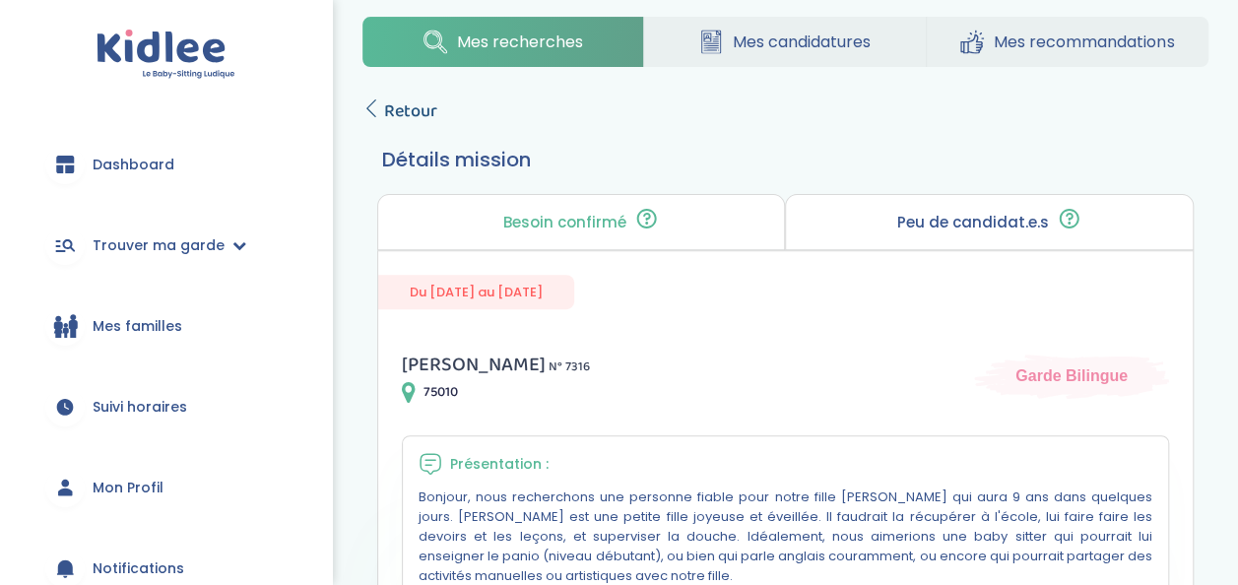
click at [406, 106] on span "Retour" at bounding box center [410, 112] width 53 height 28
